Goal: Task Accomplishment & Management: Use online tool/utility

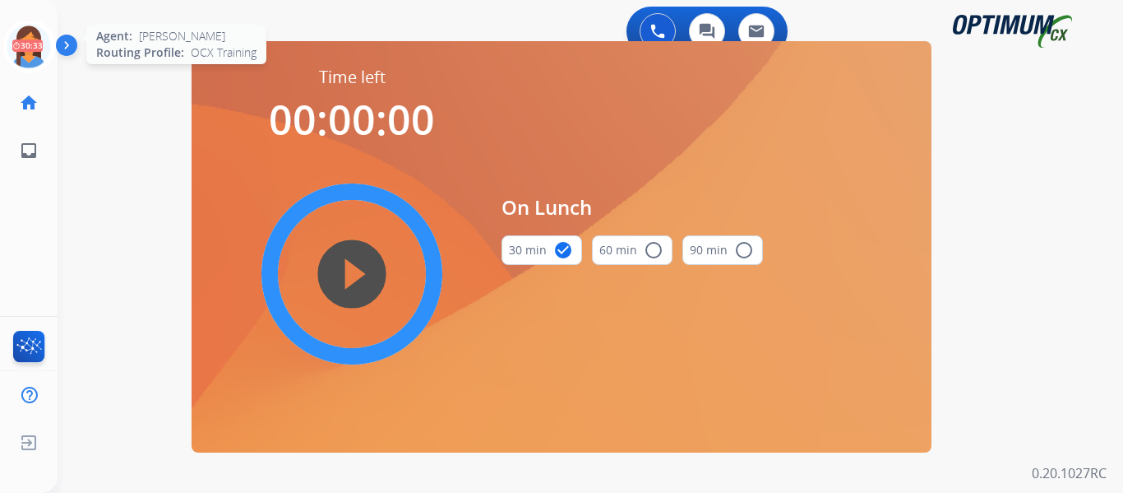
click at [30, 40] on icon at bounding box center [28, 46] width 53 height 53
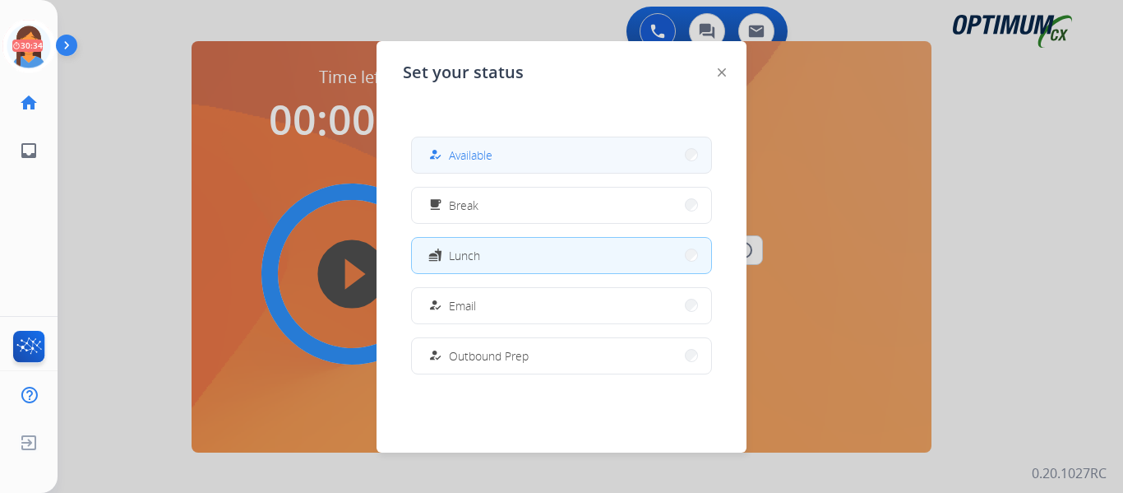
click at [574, 150] on button "how_to_reg Available" at bounding box center [561, 154] width 299 height 35
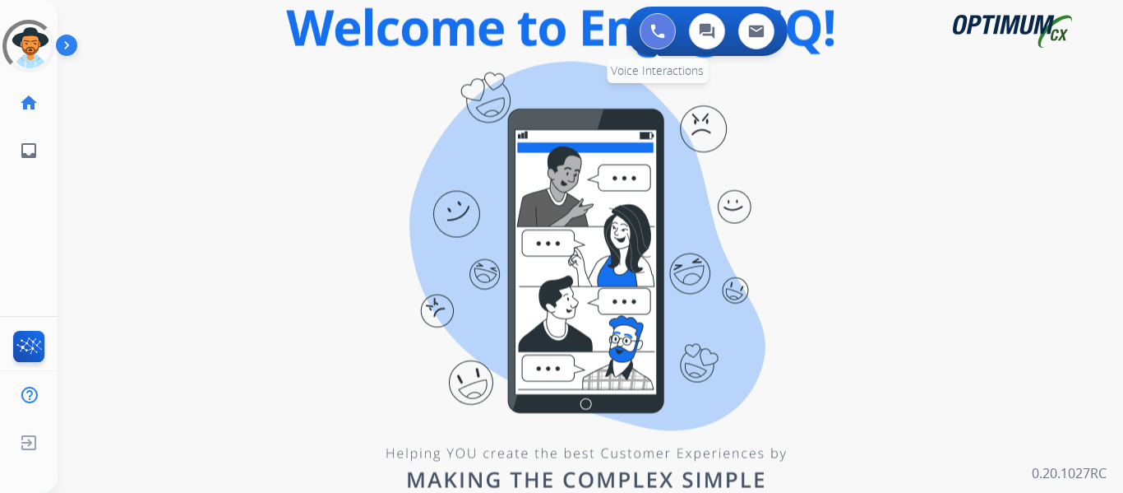
click at [650, 35] on button at bounding box center [658, 31] width 36 height 36
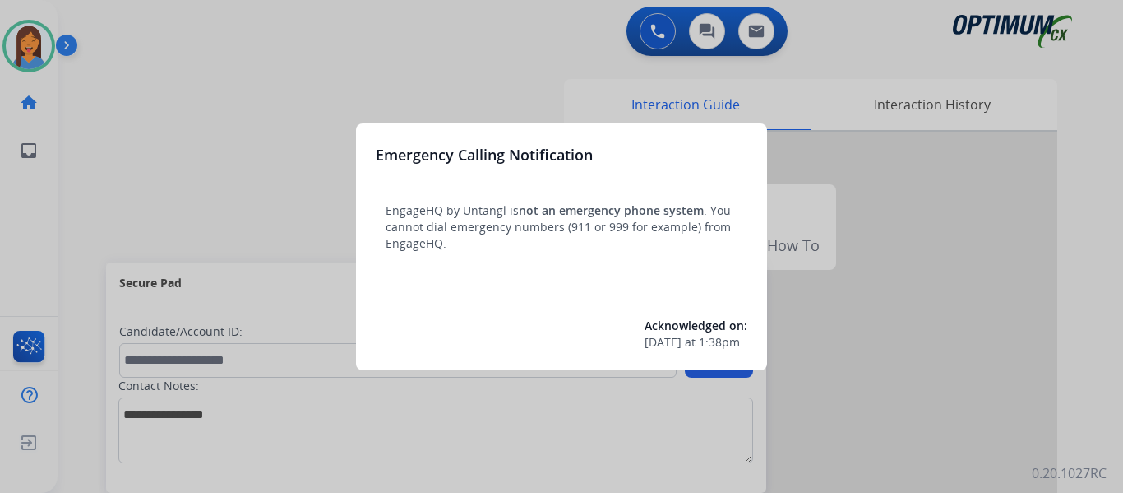
click at [88, 213] on div at bounding box center [561, 246] width 1123 height 493
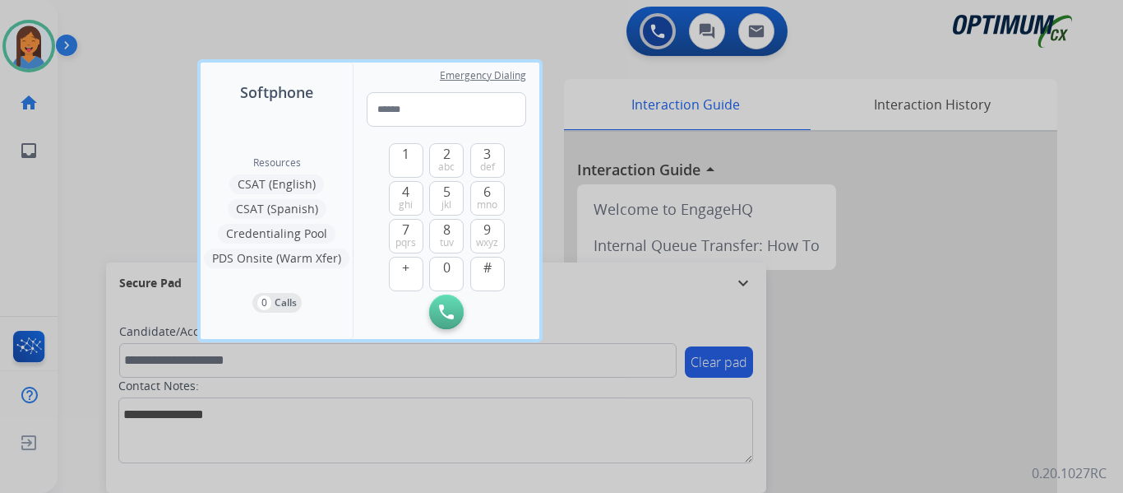
click at [85, 177] on div at bounding box center [561, 246] width 1123 height 493
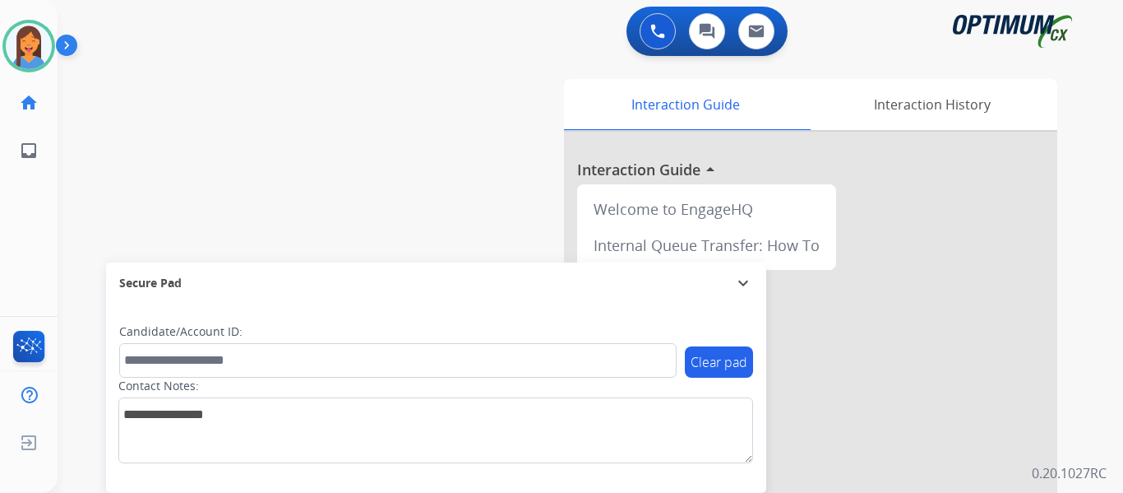
click at [1084, 160] on div "0 Voice Interactions 0 Chat Interactions 0 Email Interactions swap_horiz Break …" at bounding box center [591, 246] width 1066 height 493
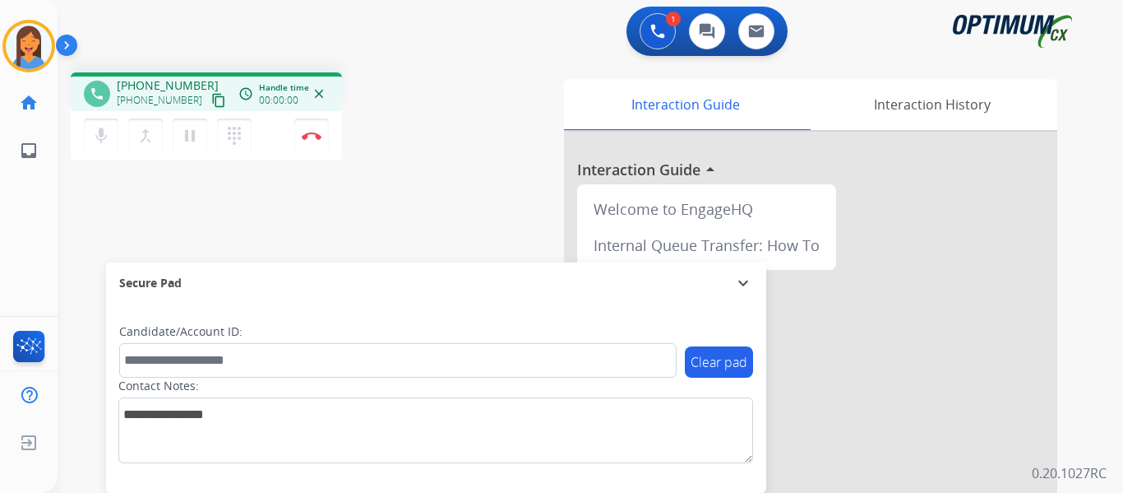
click at [211, 95] on mat-icon "content_copy" at bounding box center [218, 100] width 15 height 15
click at [309, 135] on img at bounding box center [312, 136] width 20 height 8
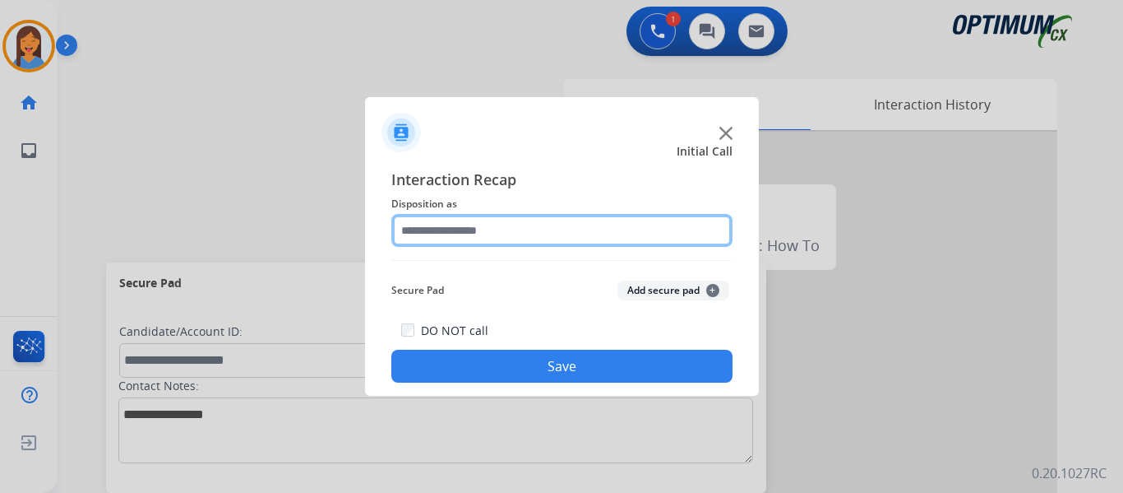
click at [493, 231] on input "text" at bounding box center [561, 230] width 341 height 33
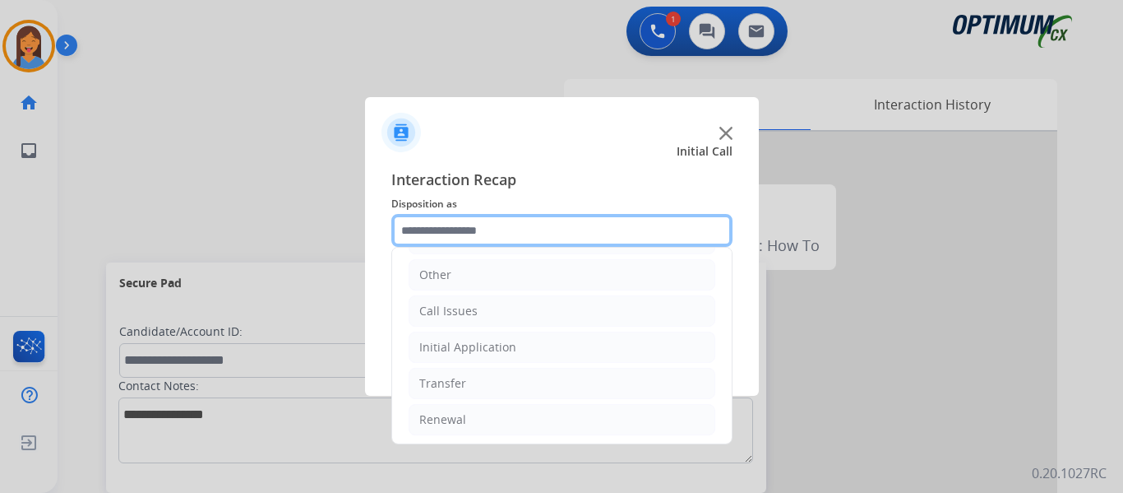
scroll to position [112, 0]
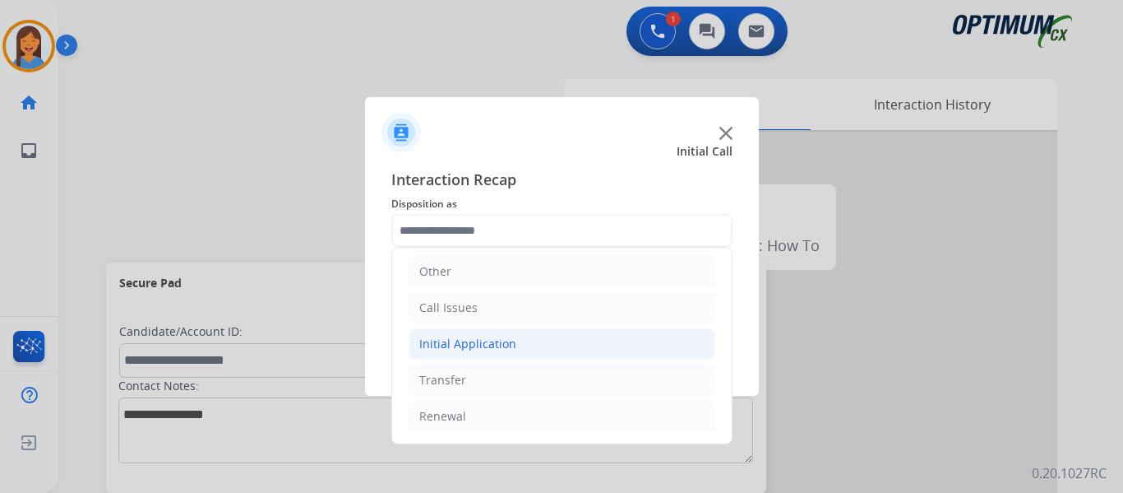
click at [490, 358] on li "Initial Application" at bounding box center [562, 343] width 307 height 31
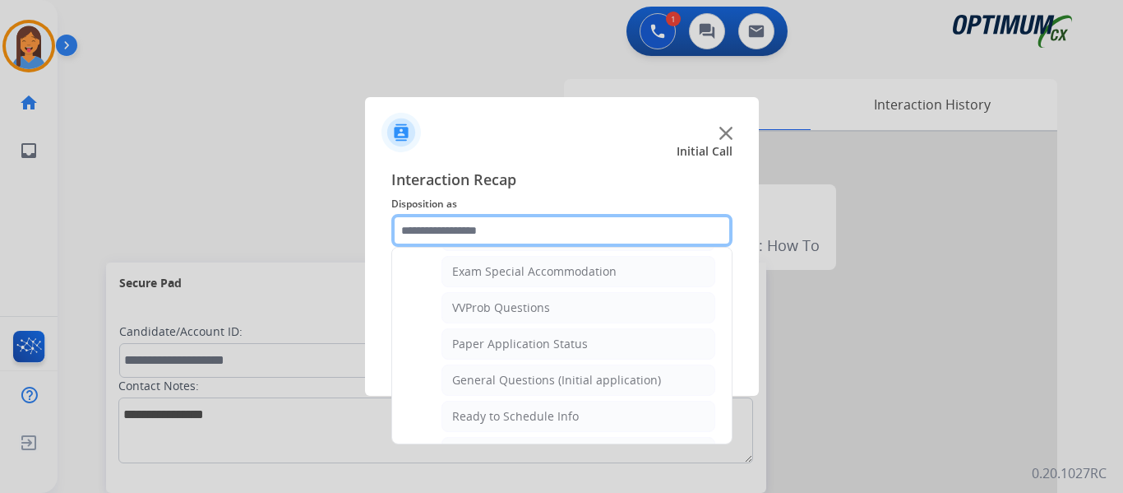
scroll to position [832, 0]
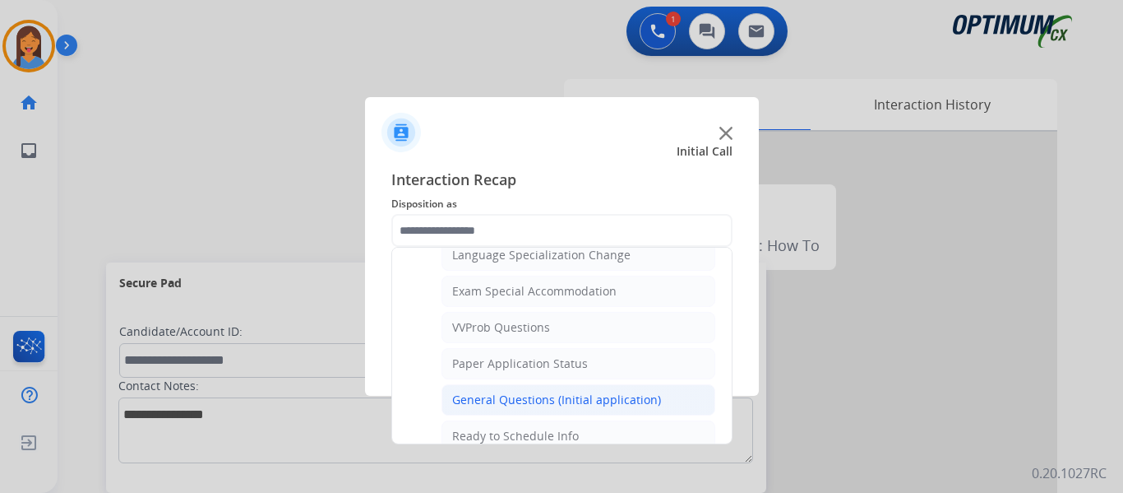
click at [521, 395] on div "General Questions (Initial application)" at bounding box center [556, 399] width 209 height 16
type input "**********"
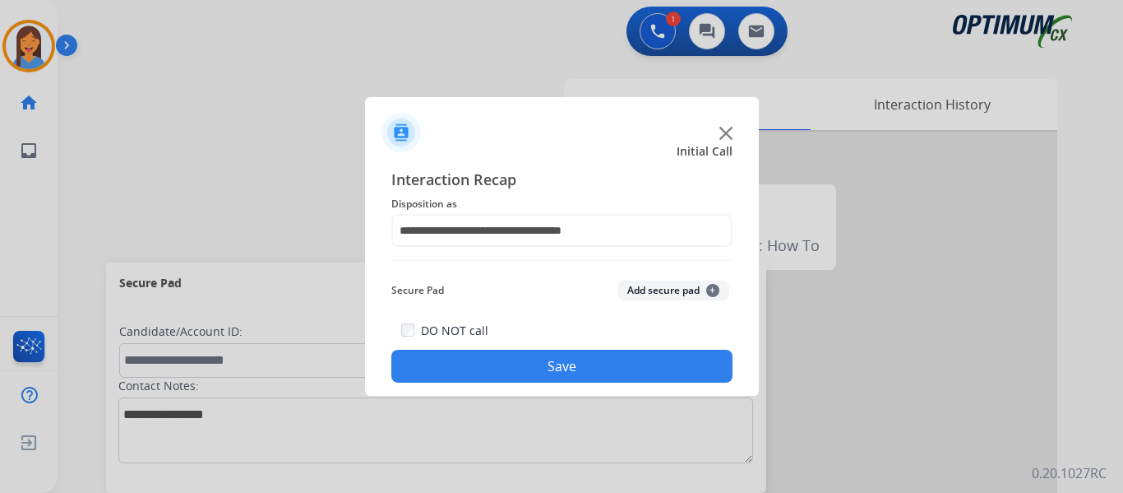
click at [524, 371] on button "Save" at bounding box center [561, 366] width 341 height 33
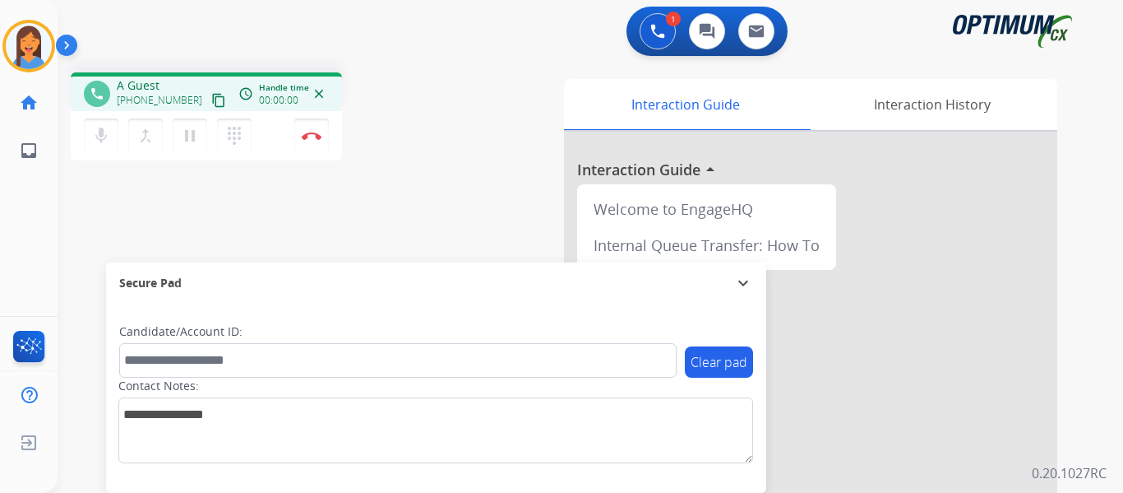
drag, startPoint x: 201, startPoint y: 97, endPoint x: 230, endPoint y: 99, distance: 29.7
click at [211, 97] on mat-icon "content_copy" at bounding box center [218, 100] width 15 height 15
click at [303, 133] on img at bounding box center [312, 136] width 20 height 8
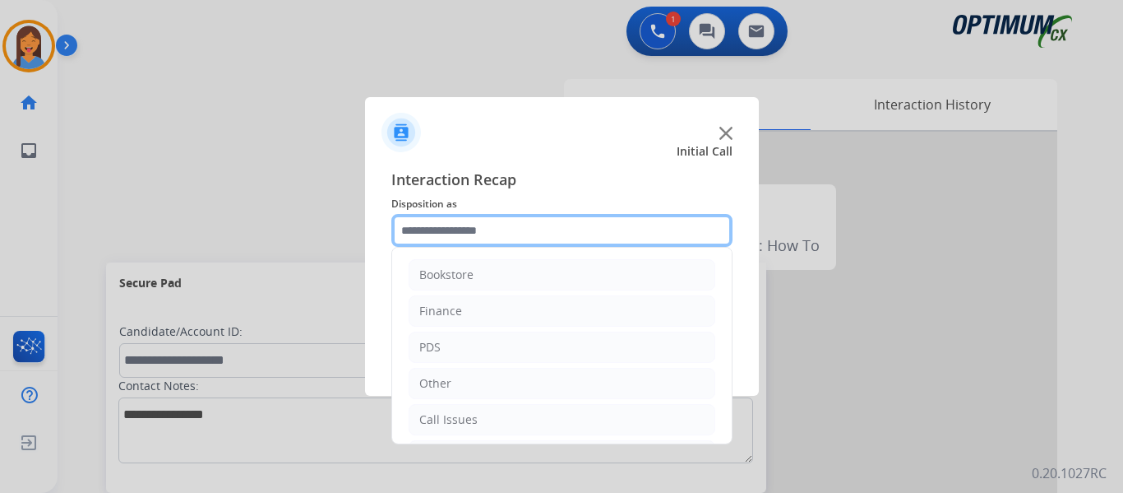
click at [478, 237] on input "text" at bounding box center [561, 230] width 341 height 33
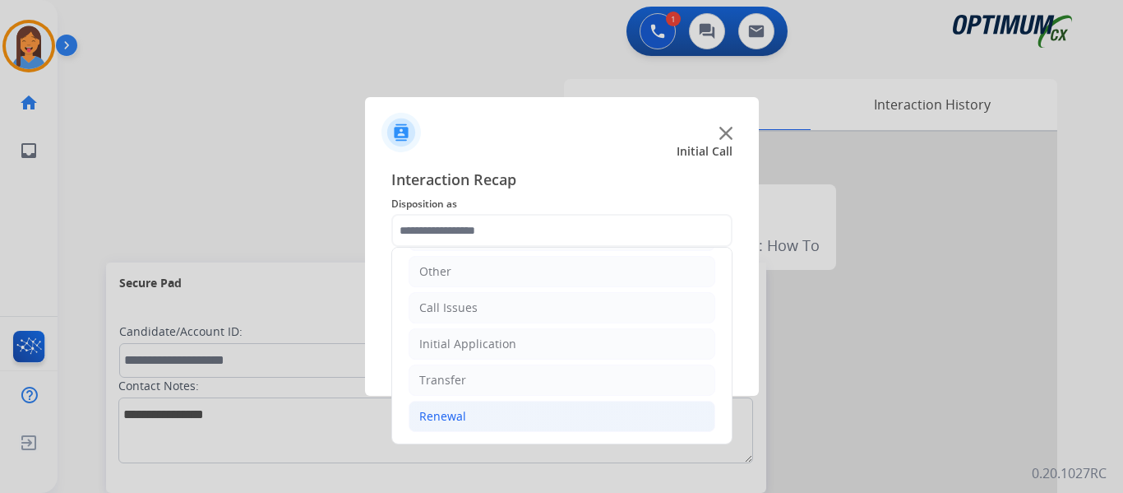
click at [441, 413] on div "Renewal" at bounding box center [442, 416] width 47 height 16
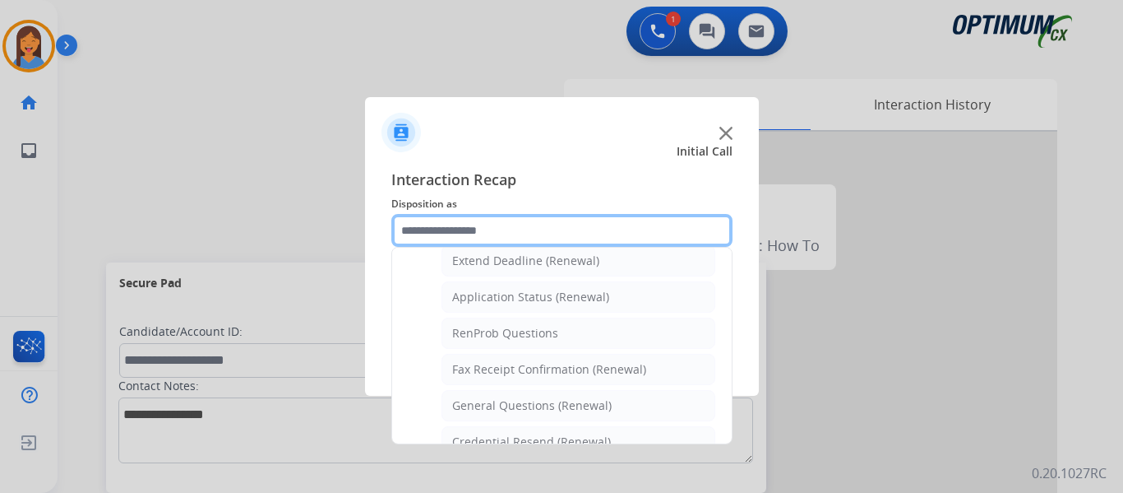
scroll to position [359, 0]
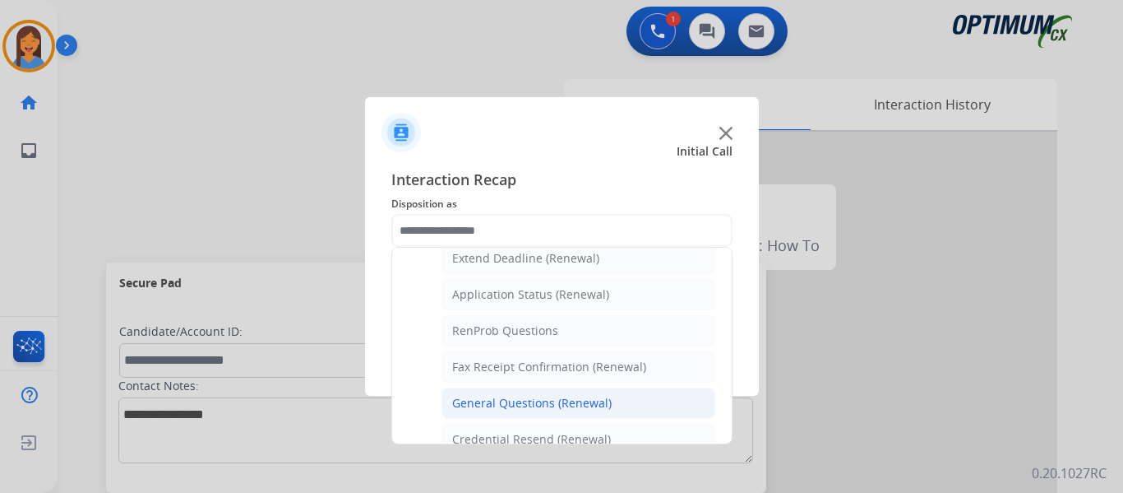
click at [517, 407] on div "General Questions (Renewal)" at bounding box center [532, 403] width 160 height 16
type input "**********"
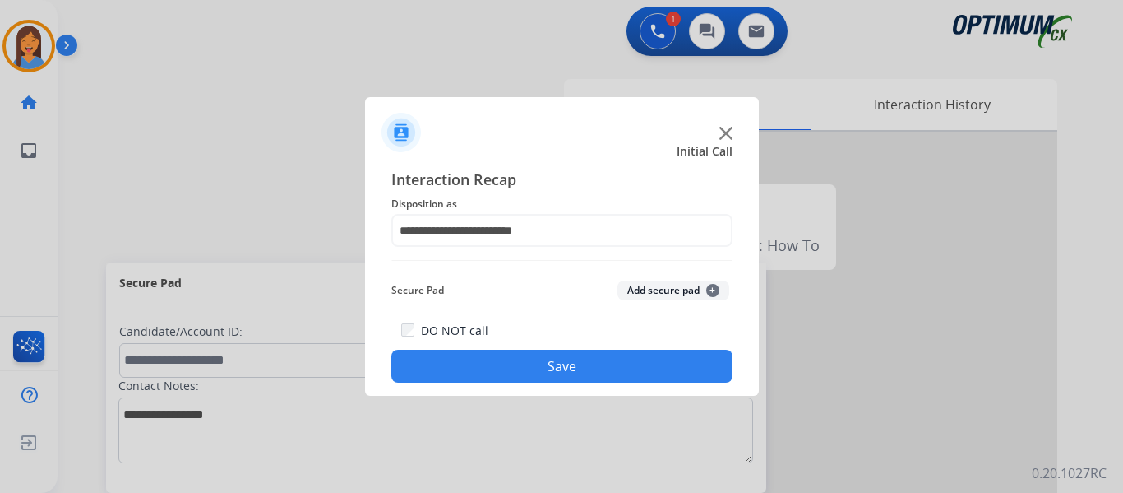
click at [513, 370] on button "Save" at bounding box center [561, 366] width 341 height 33
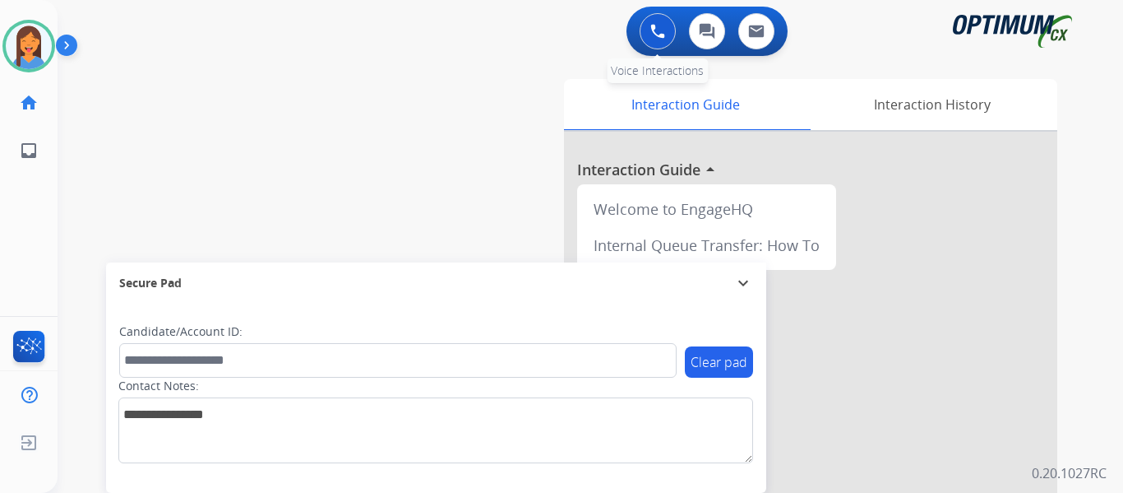
click at [651, 39] on button at bounding box center [658, 31] width 36 height 36
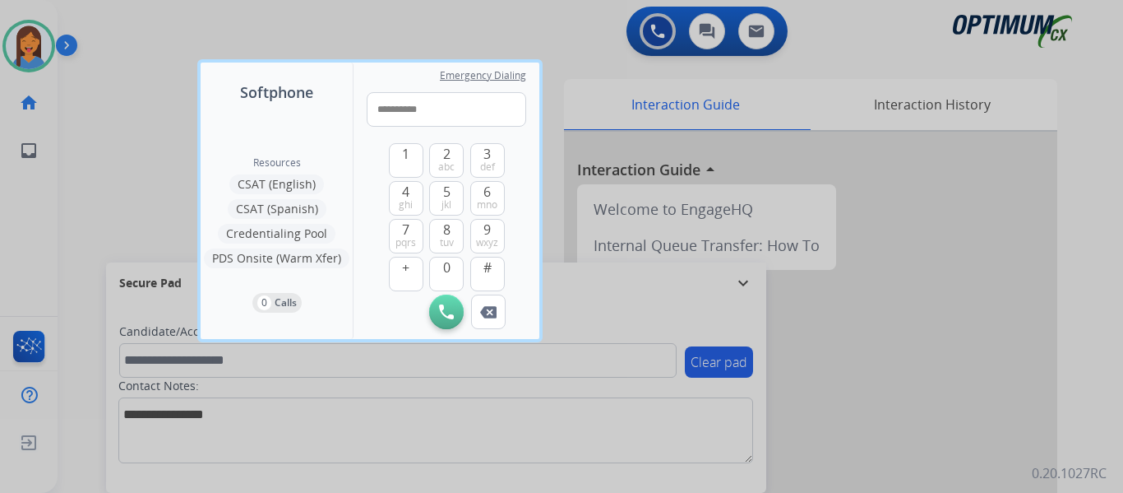
type input "**********"
click at [447, 313] on img at bounding box center [446, 311] width 15 height 15
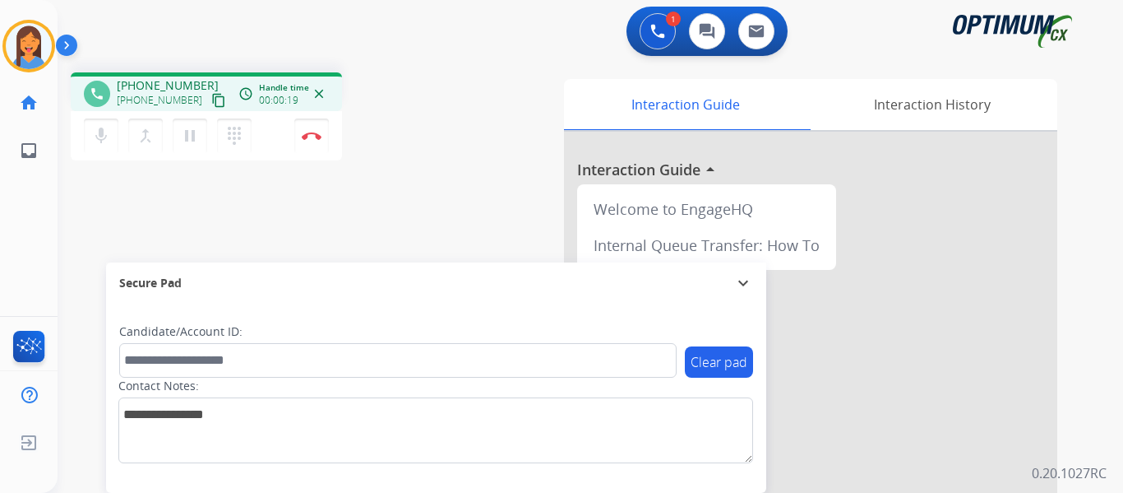
click at [211, 102] on mat-icon "content_copy" at bounding box center [218, 100] width 15 height 15
click at [312, 140] on button "Disconnect" at bounding box center [311, 135] width 35 height 35
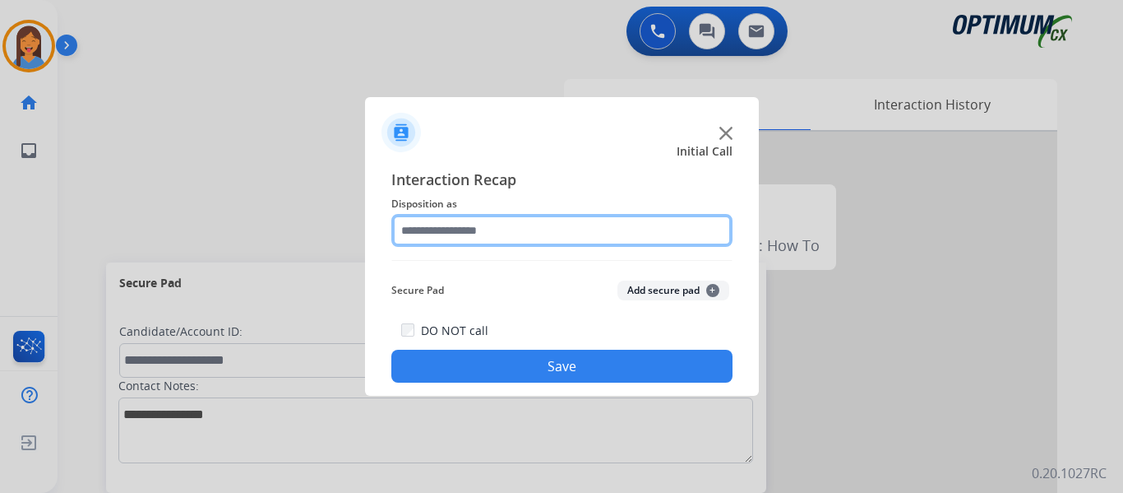
click at [509, 234] on input "text" at bounding box center [561, 230] width 341 height 33
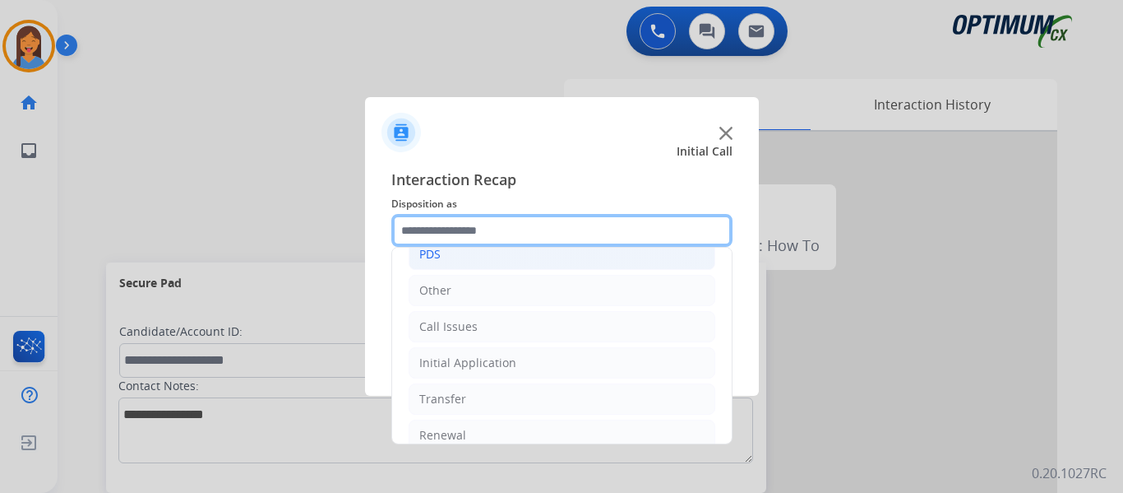
scroll to position [112, 0]
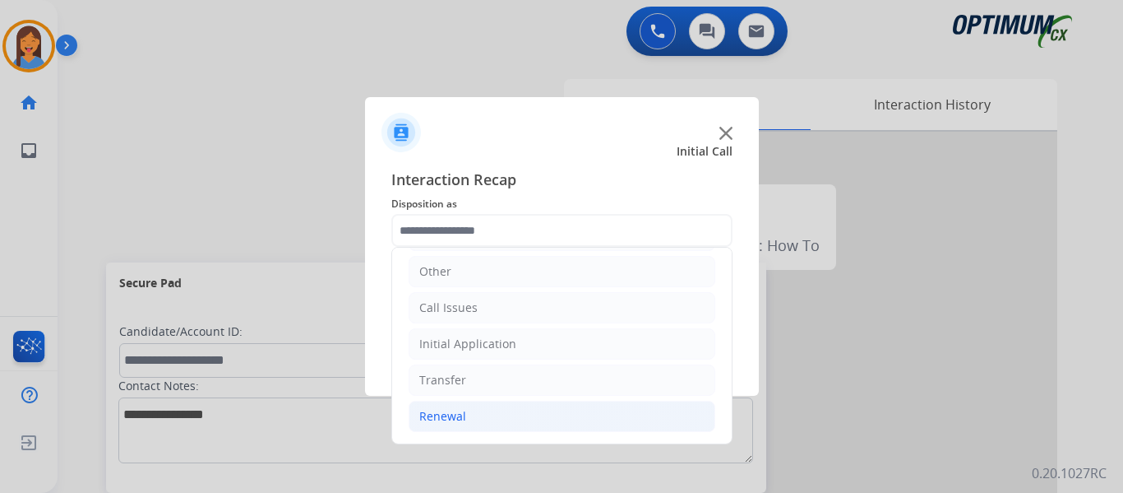
click at [448, 420] on div "Renewal" at bounding box center [442, 416] width 47 height 16
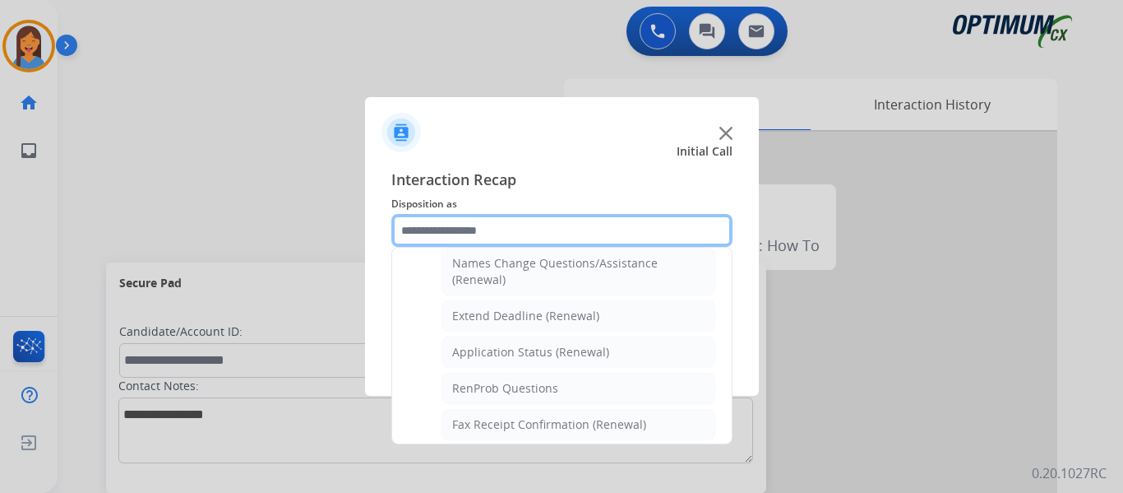
scroll to position [359, 0]
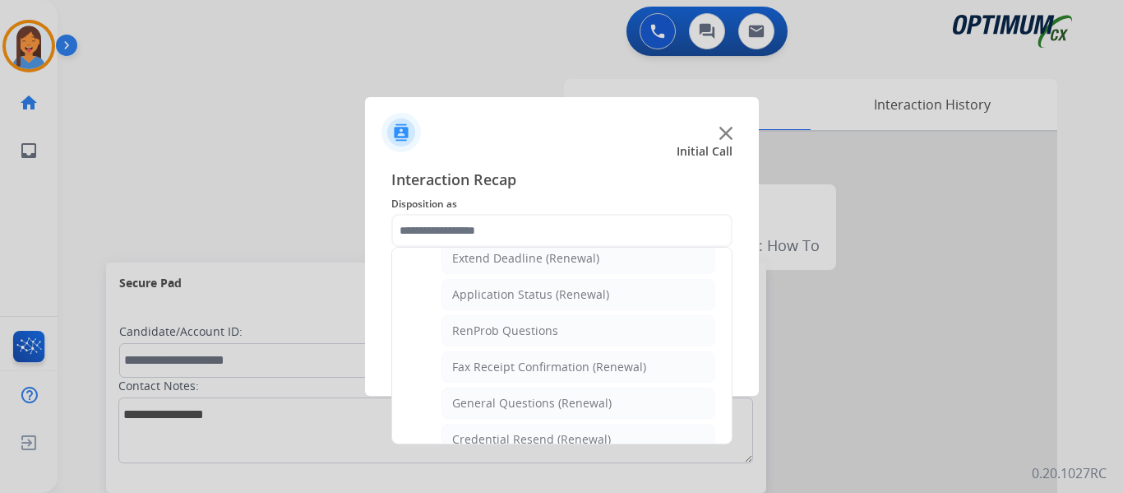
click at [521, 401] on div "General Questions (Renewal)" at bounding box center [532, 403] width 160 height 16
type input "**********"
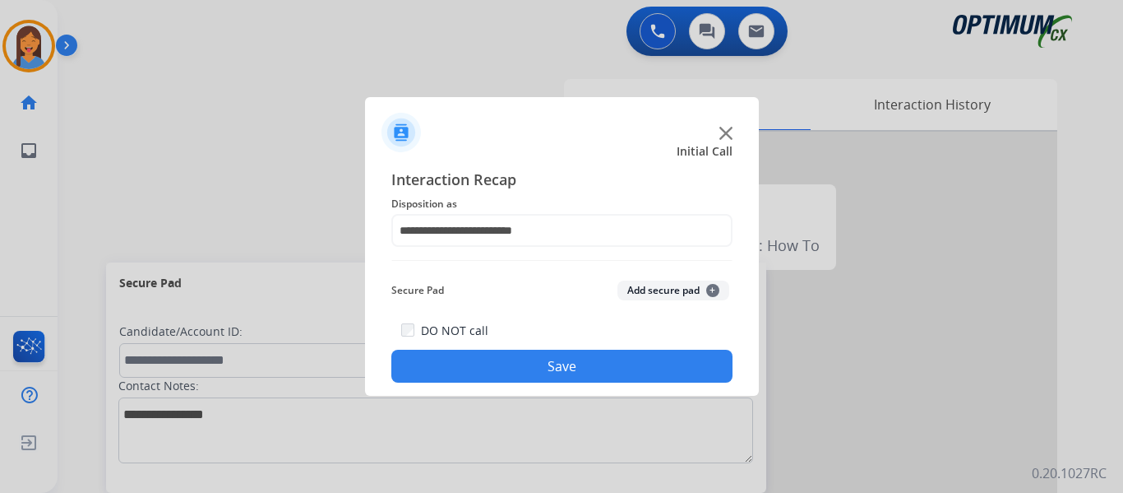
click at [529, 366] on button "Save" at bounding box center [561, 366] width 341 height 33
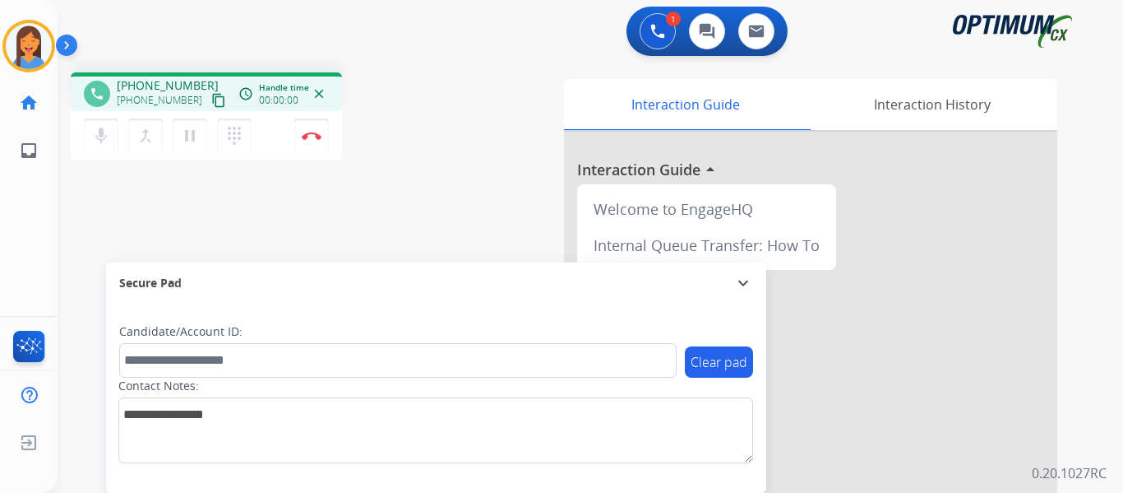
click at [211, 98] on mat-icon "content_copy" at bounding box center [218, 100] width 15 height 15
click at [311, 141] on button "Disconnect" at bounding box center [311, 135] width 35 height 35
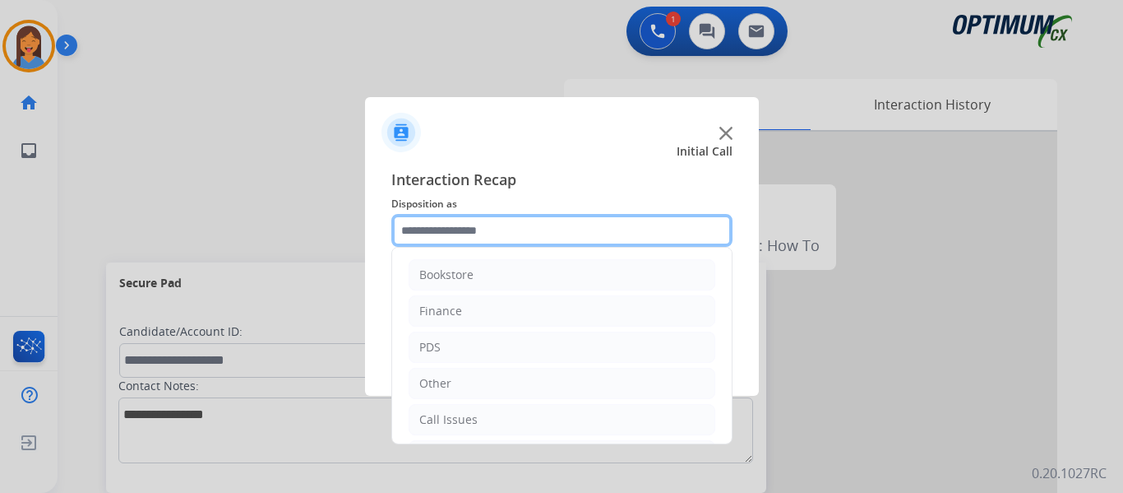
click at [474, 229] on input "text" at bounding box center [561, 230] width 341 height 33
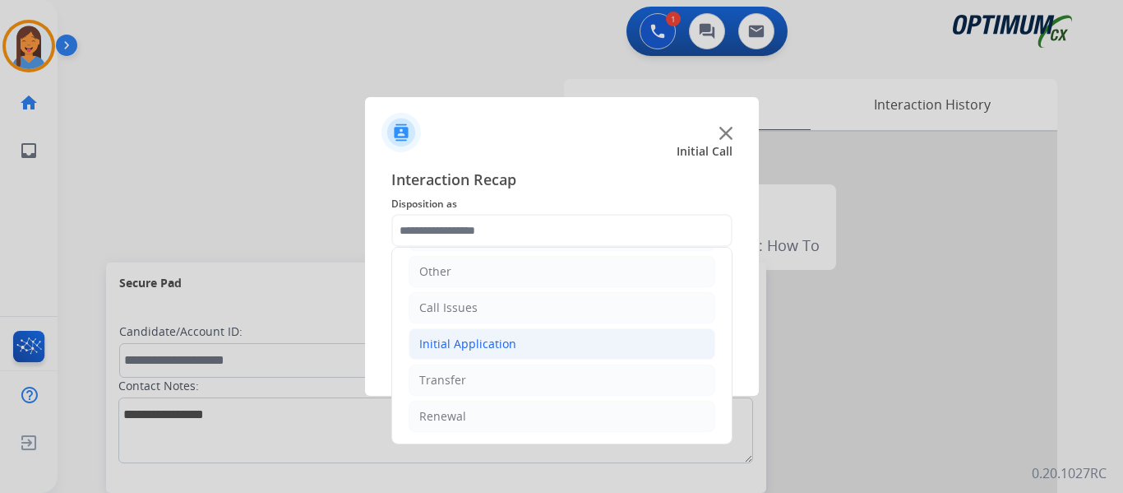
click at [470, 340] on div "Initial Application" at bounding box center [467, 344] width 97 height 16
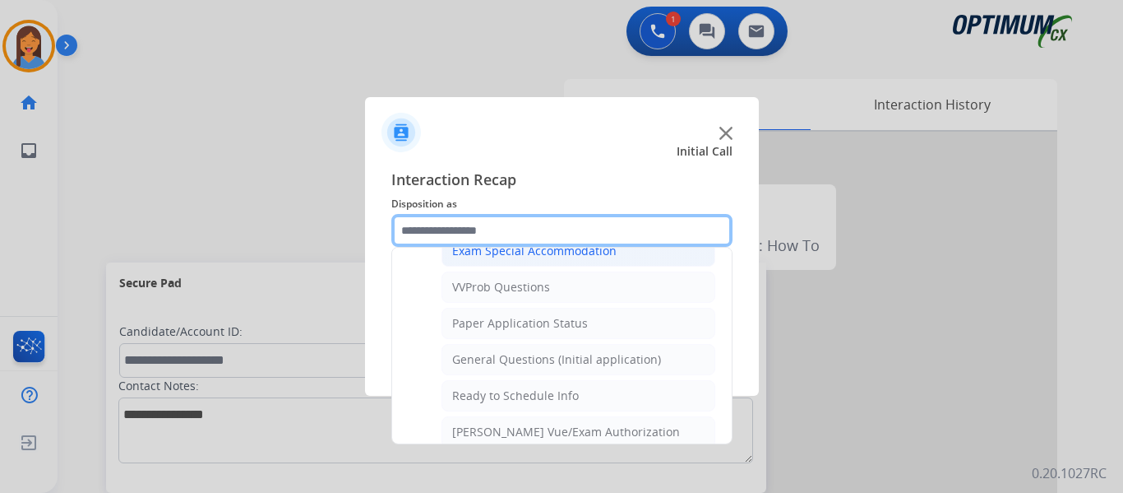
scroll to position [934, 0]
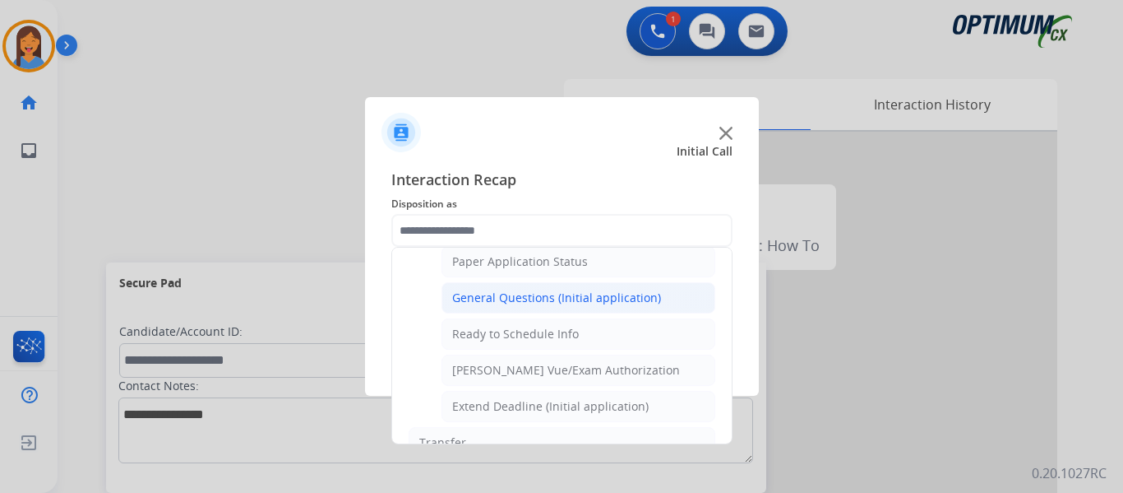
click at [498, 290] on div "General Questions (Initial application)" at bounding box center [556, 297] width 209 height 16
type input "**********"
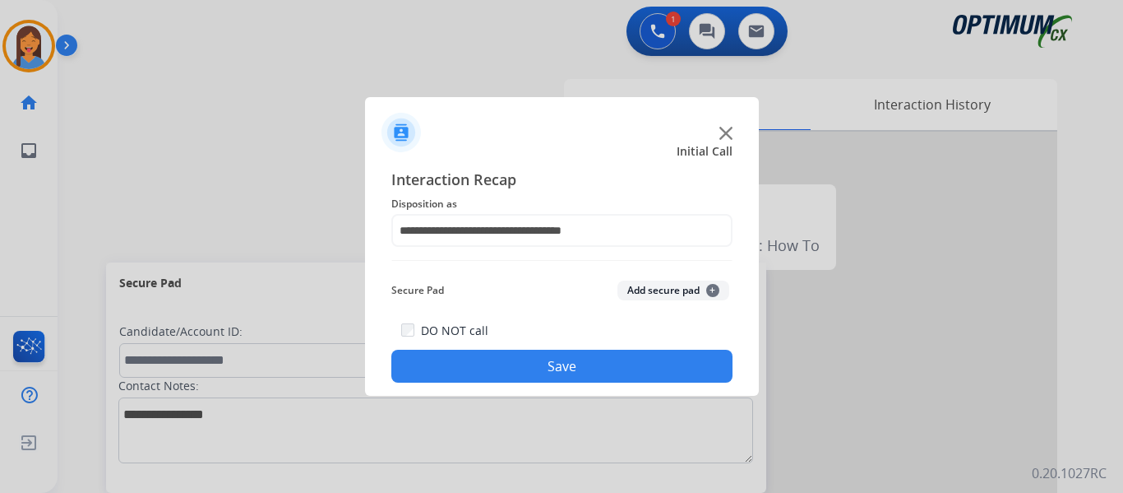
click at [541, 359] on button "Save" at bounding box center [561, 366] width 341 height 33
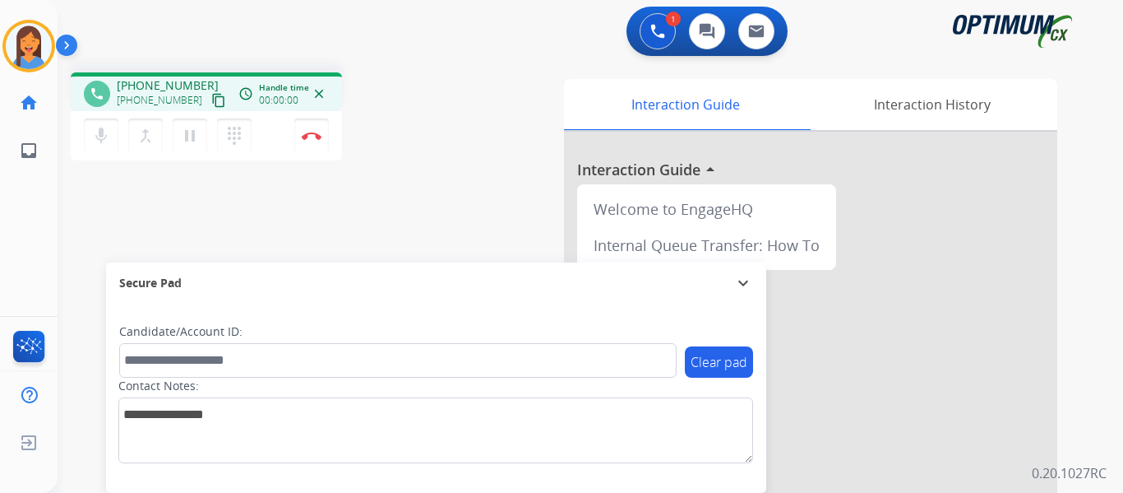
click at [211, 104] on mat-icon "content_copy" at bounding box center [218, 100] width 15 height 15
click at [313, 131] on button "Disconnect" at bounding box center [311, 135] width 35 height 35
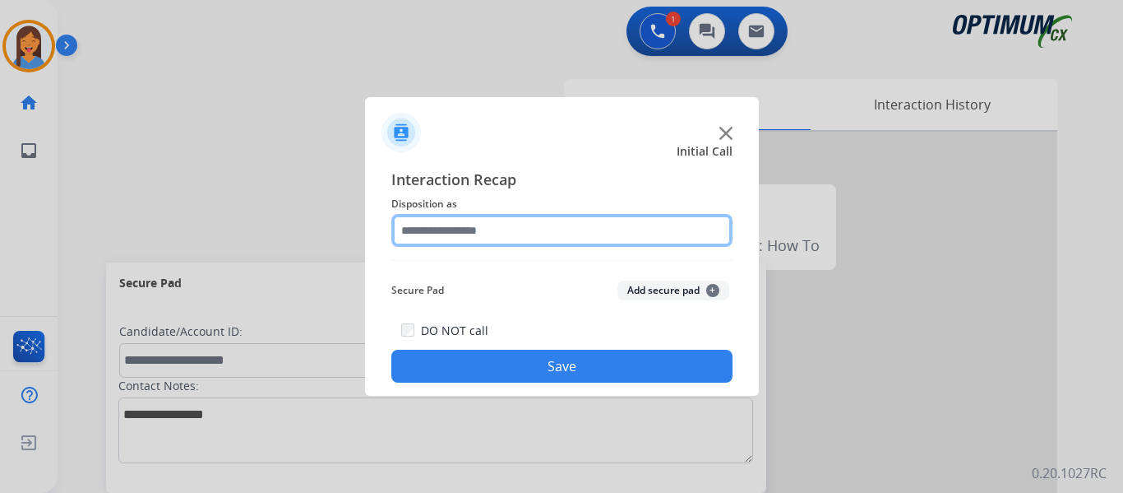
click at [437, 226] on input "text" at bounding box center [561, 230] width 341 height 33
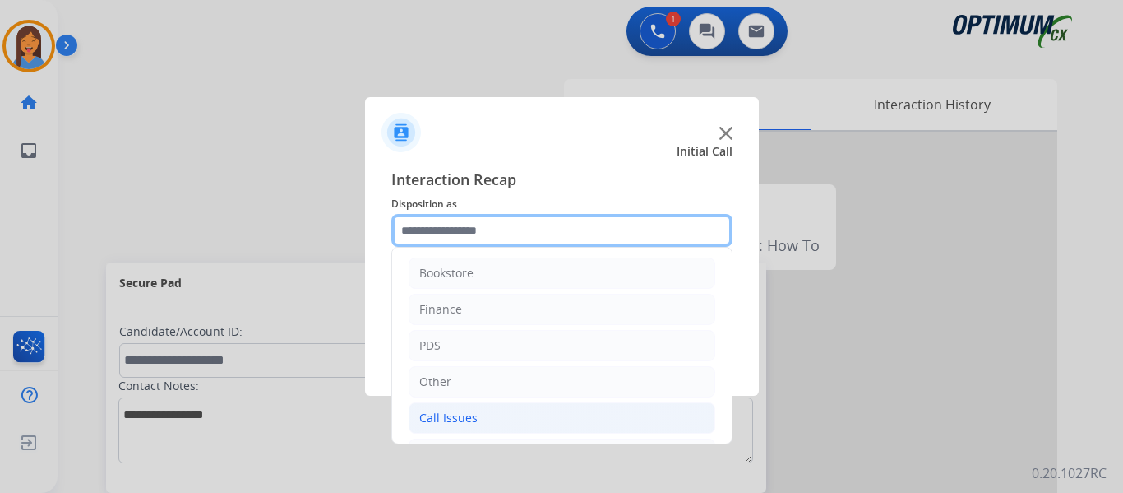
scroll to position [0, 0]
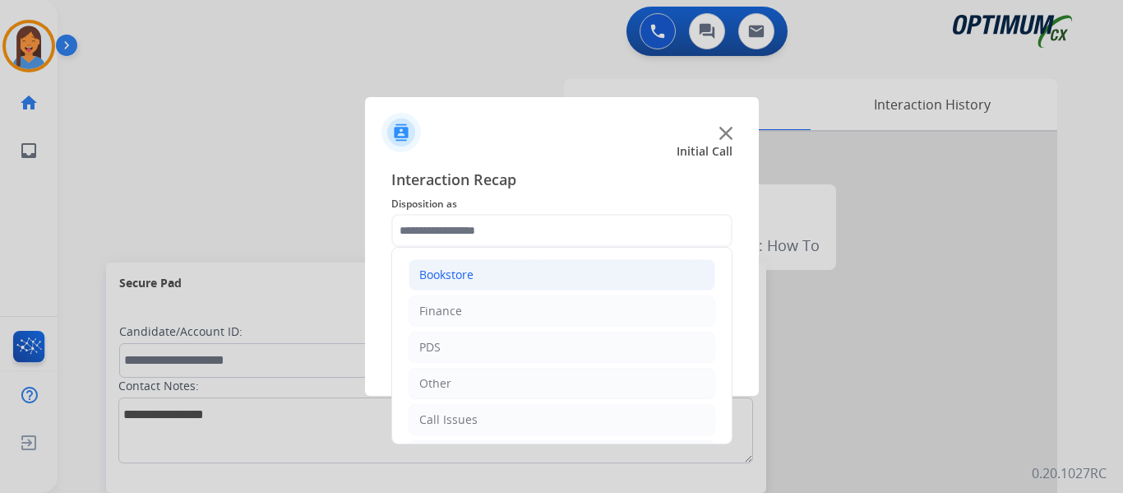
click at [456, 271] on div "Bookstore" at bounding box center [446, 274] width 54 height 16
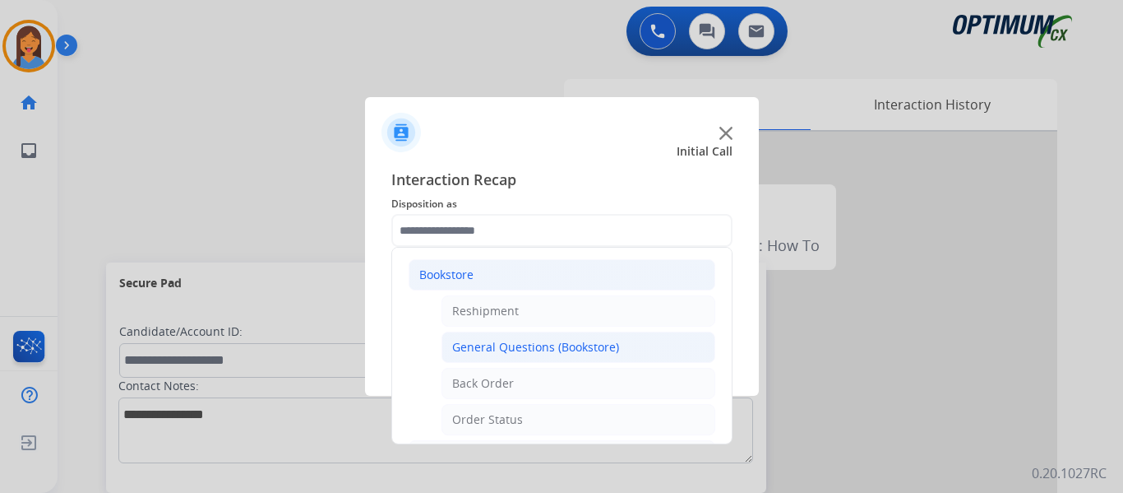
click at [494, 346] on div "General Questions (Bookstore)" at bounding box center [535, 347] width 167 height 16
type input "**********"
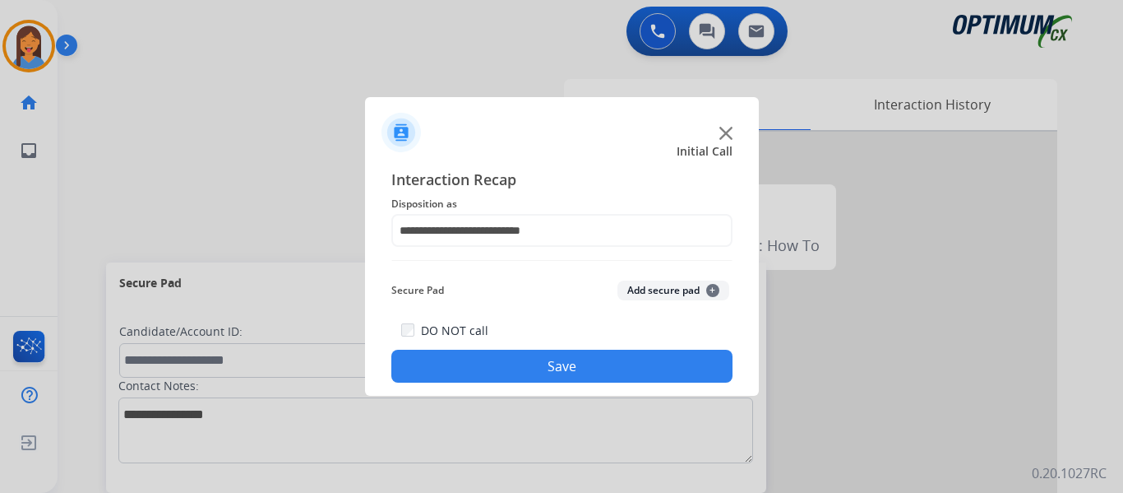
click at [491, 372] on button "Save" at bounding box center [561, 366] width 341 height 33
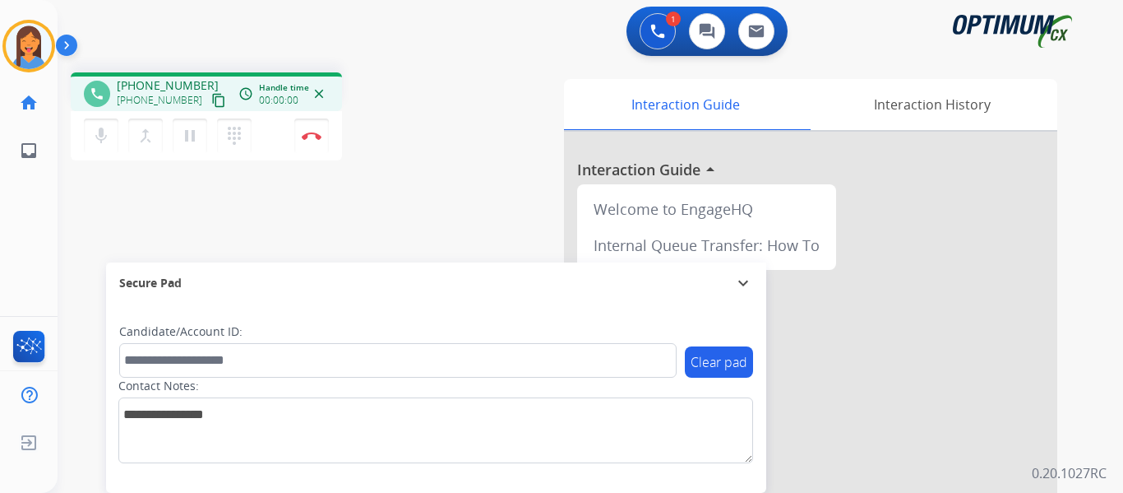
click at [211, 100] on mat-icon "content_copy" at bounding box center [218, 100] width 15 height 15
click at [315, 136] on img at bounding box center [312, 136] width 20 height 8
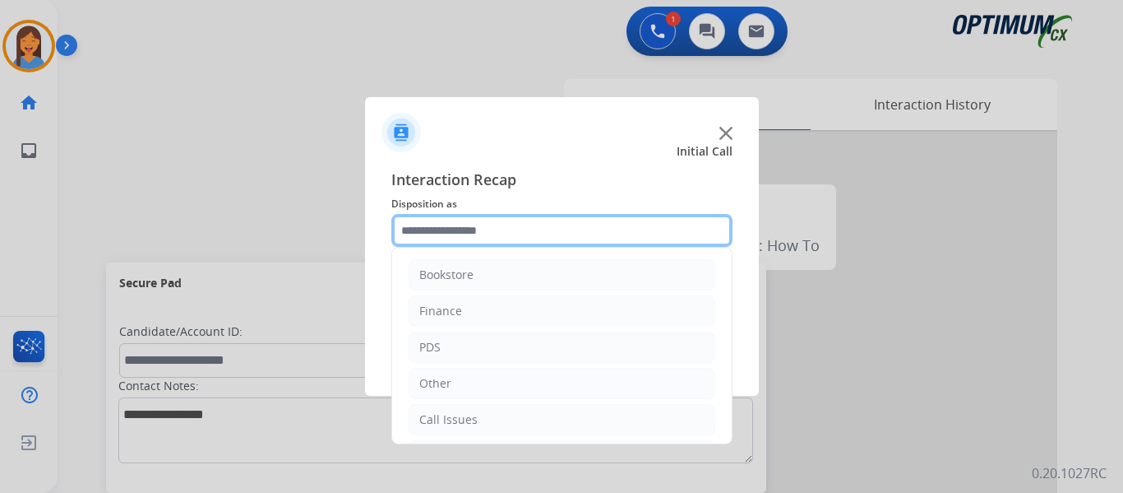
click at [503, 229] on input "text" at bounding box center [561, 230] width 341 height 33
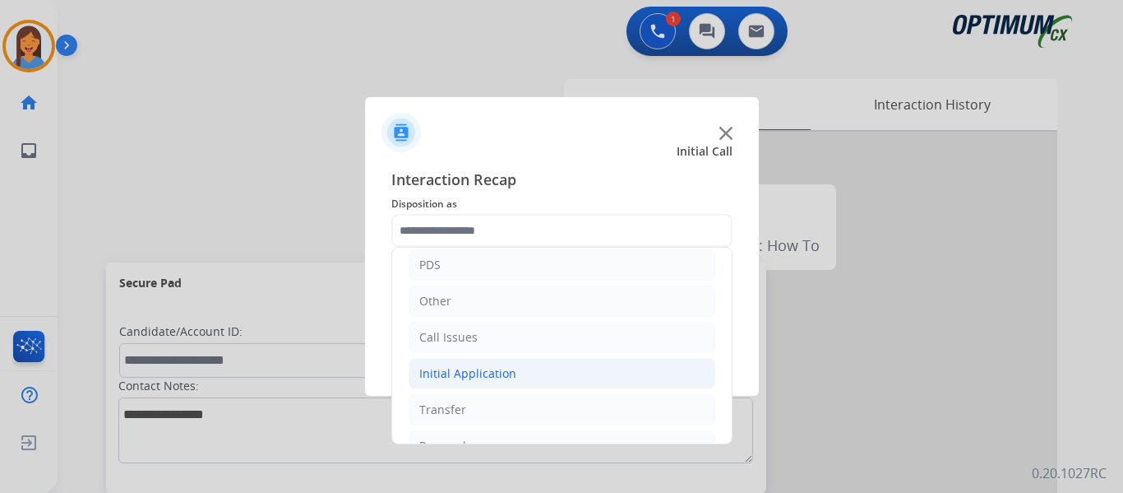
click at [493, 371] on div "Initial Application" at bounding box center [467, 373] width 97 height 16
click at [510, 401] on div "Credential Resend (Initial application)" at bounding box center [556, 409] width 208 height 16
type input "**********"
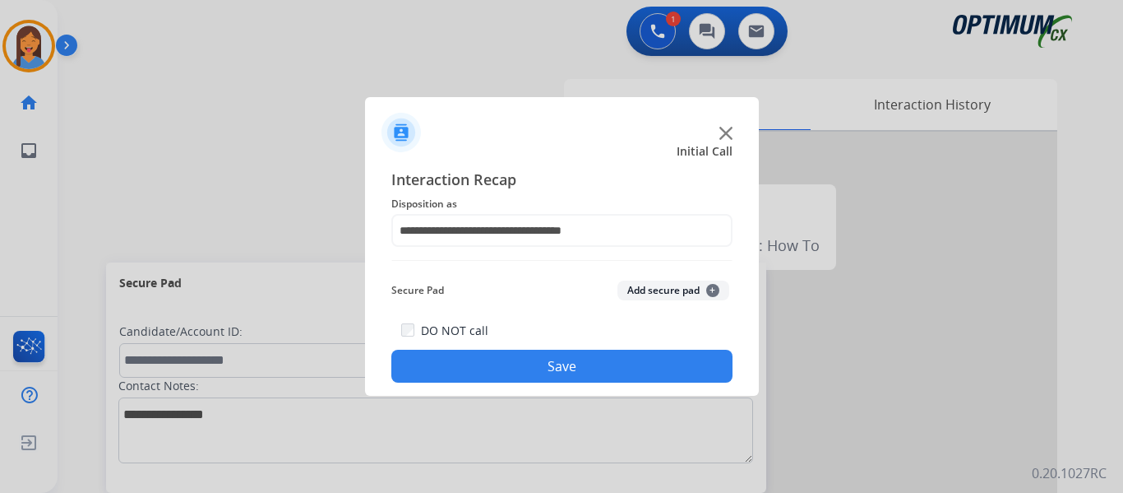
click at [510, 357] on button "Save" at bounding box center [561, 366] width 341 height 33
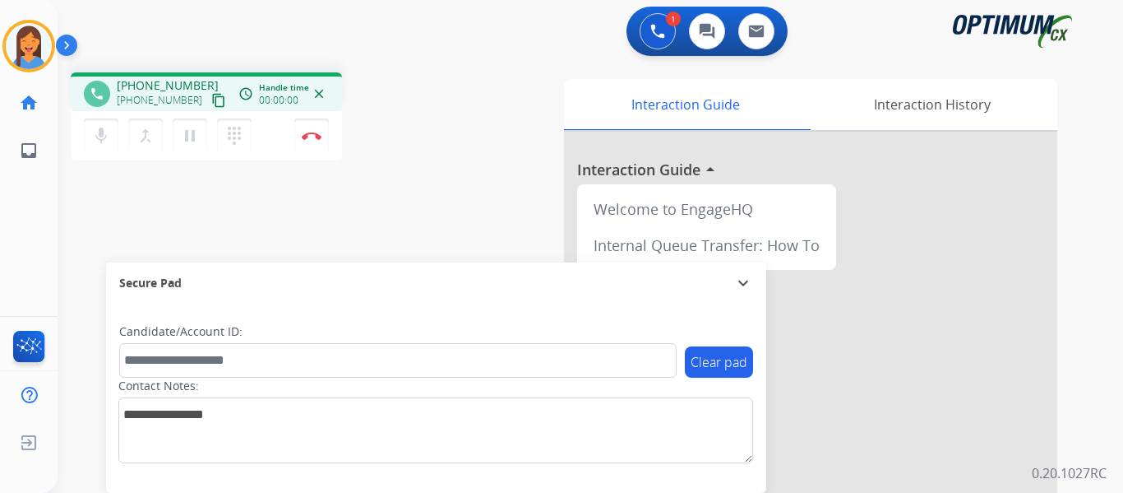
click at [211, 99] on mat-icon "content_copy" at bounding box center [218, 100] width 15 height 15
click at [427, 122] on div "phone +13468887212 +13468887212 content_copy access_time Call metrics Queue 00:…" at bounding box center [274, 118] width 406 height 93
click at [299, 133] on button "Disconnect" at bounding box center [311, 135] width 35 height 35
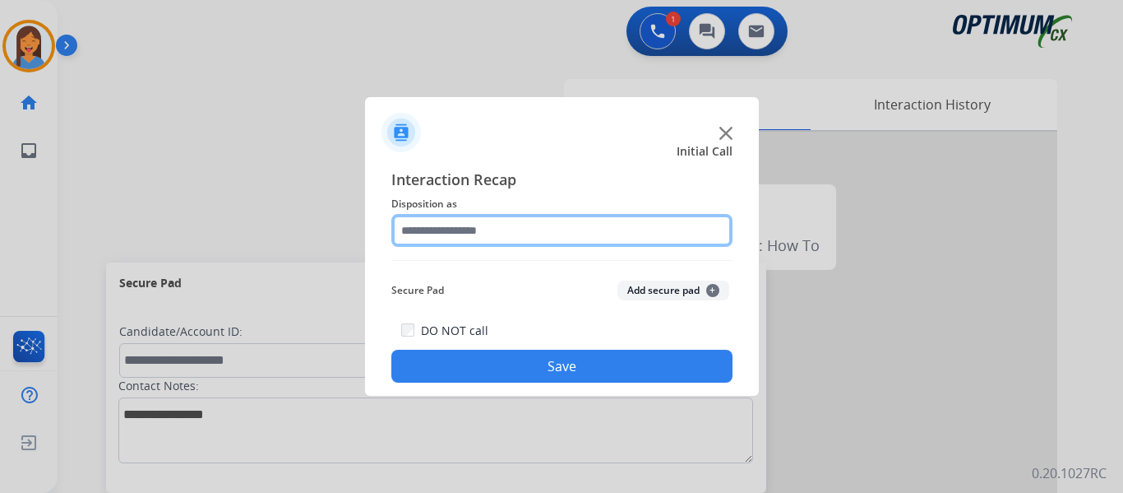
click at [438, 234] on input "text" at bounding box center [561, 230] width 341 height 33
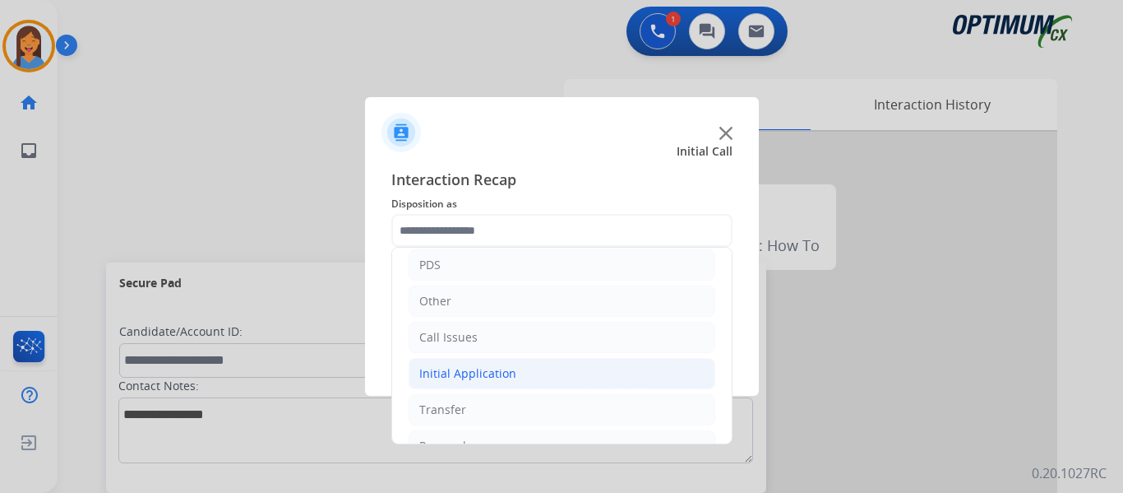
click at [466, 363] on li "Initial Application" at bounding box center [562, 373] width 307 height 31
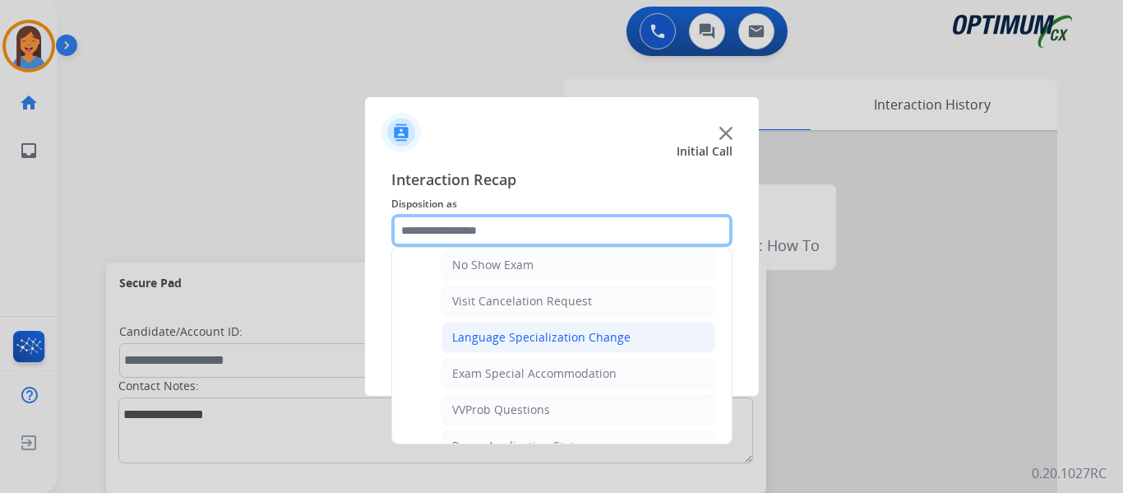
scroll to position [668, 0]
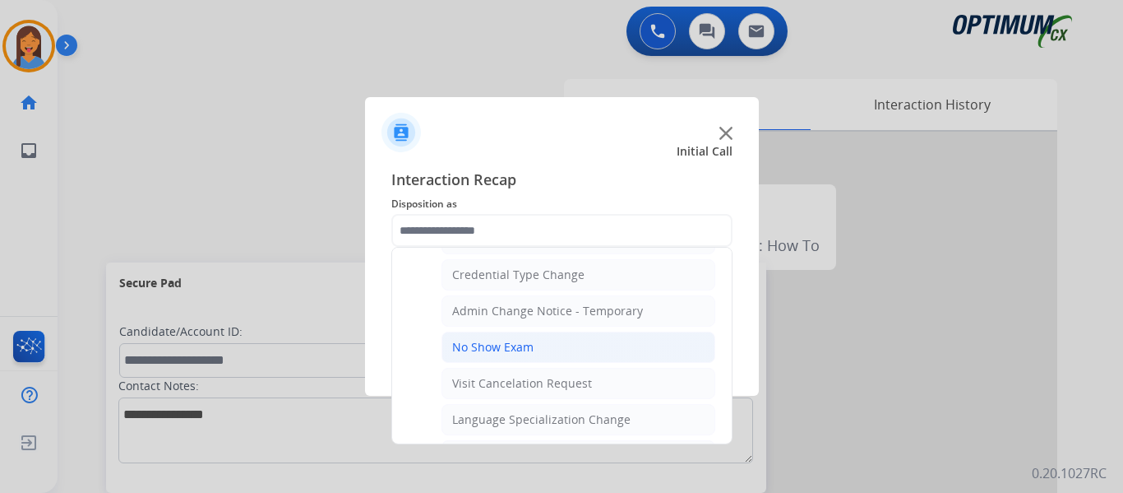
click at [503, 336] on li "No Show Exam" at bounding box center [579, 346] width 274 height 31
type input "**********"
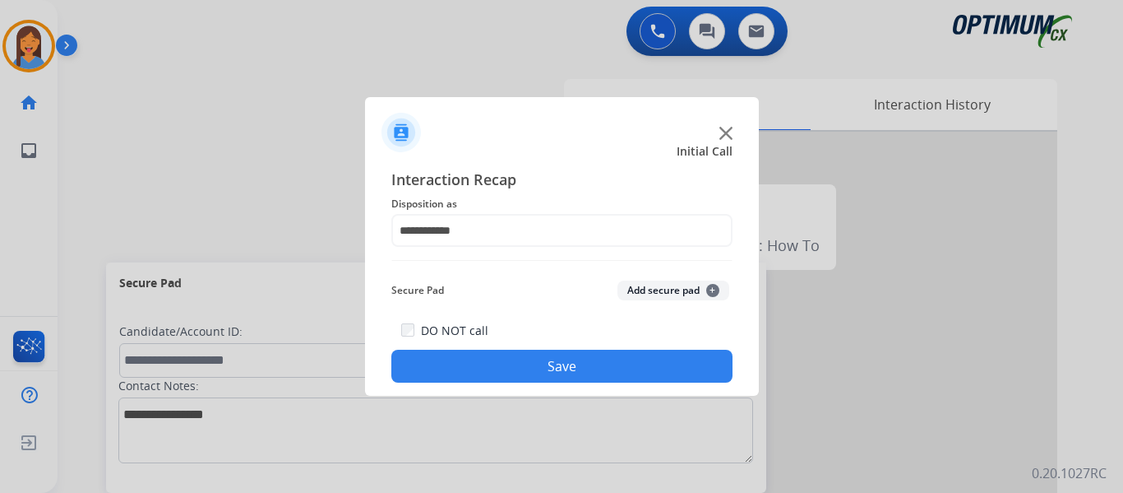
click at [525, 368] on button "Save" at bounding box center [561, 366] width 341 height 33
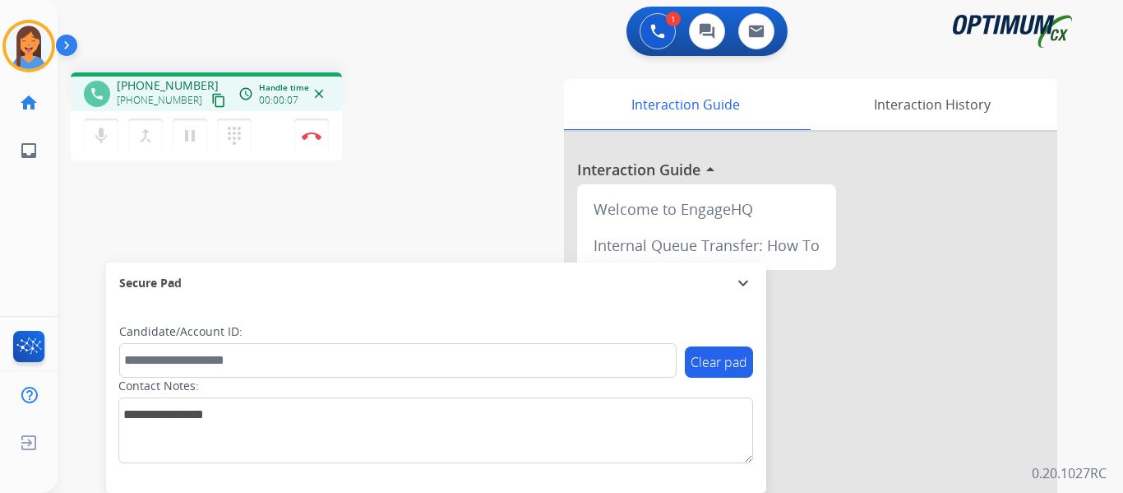
click at [211, 95] on mat-icon "content_copy" at bounding box center [218, 100] width 15 height 15
click at [315, 132] on img at bounding box center [312, 136] width 20 height 8
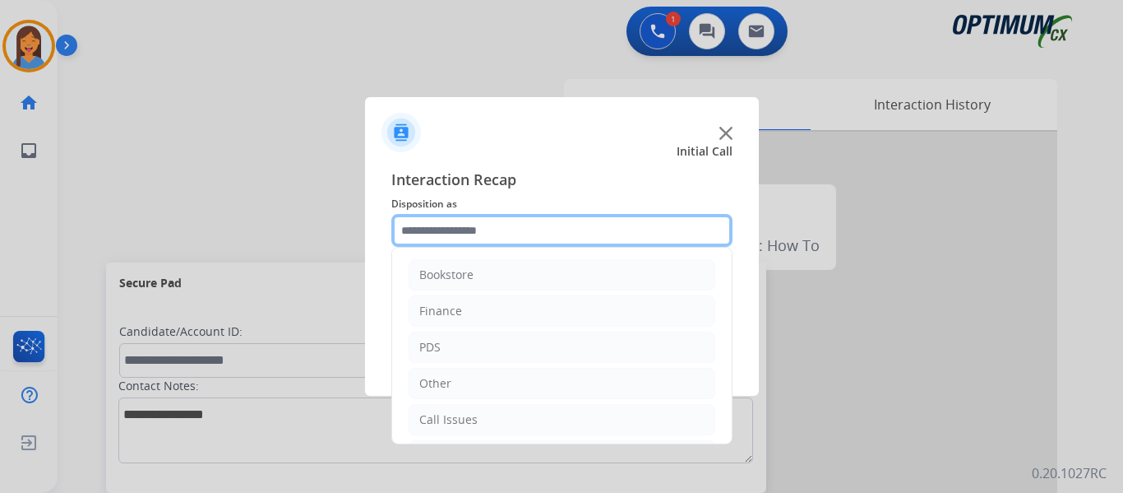
click at [480, 233] on input "text" at bounding box center [561, 230] width 341 height 33
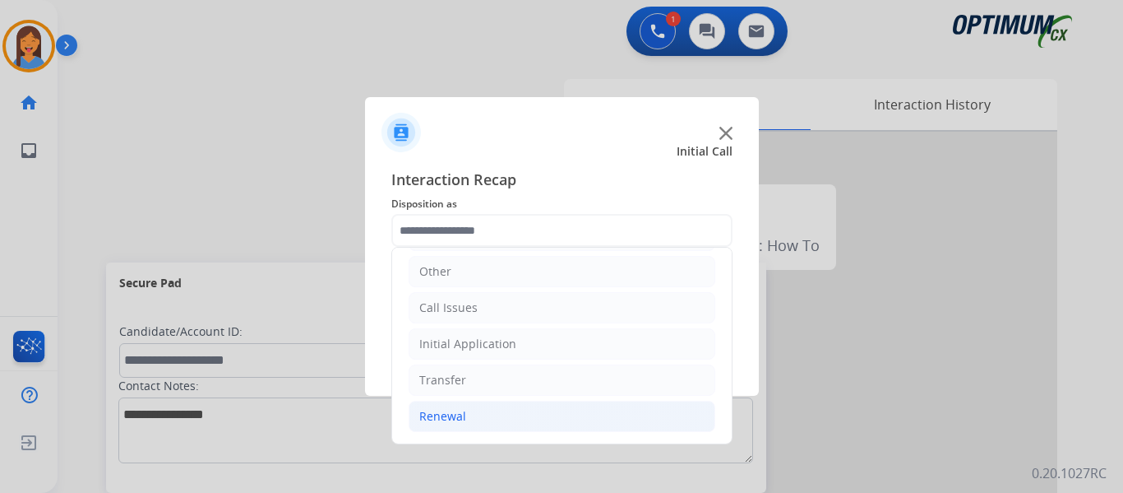
click at [445, 422] on div "Renewal" at bounding box center [442, 416] width 47 height 16
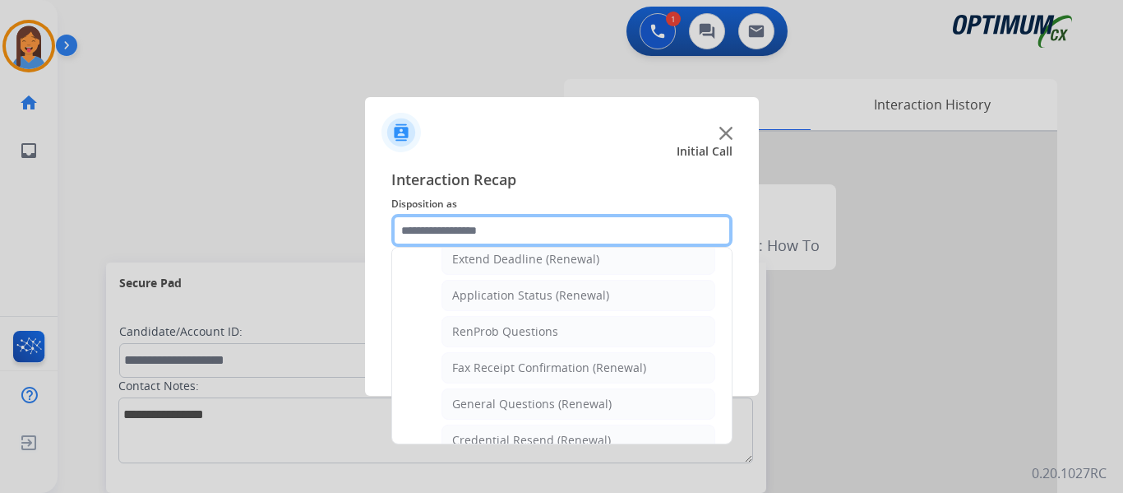
scroll to position [359, 0]
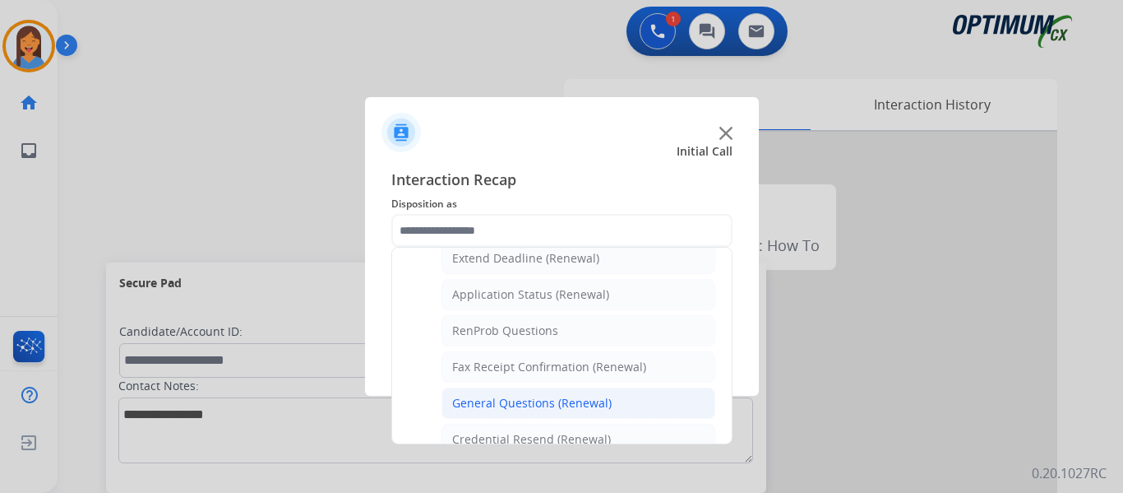
click at [544, 404] on div "General Questions (Renewal)" at bounding box center [532, 403] width 160 height 16
type input "**********"
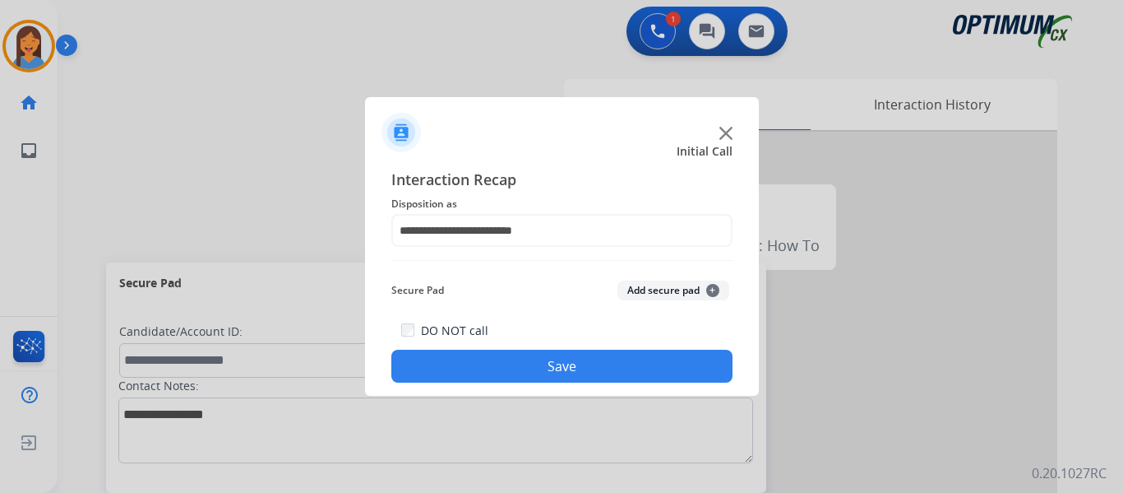
click at [549, 373] on button "Save" at bounding box center [561, 366] width 341 height 33
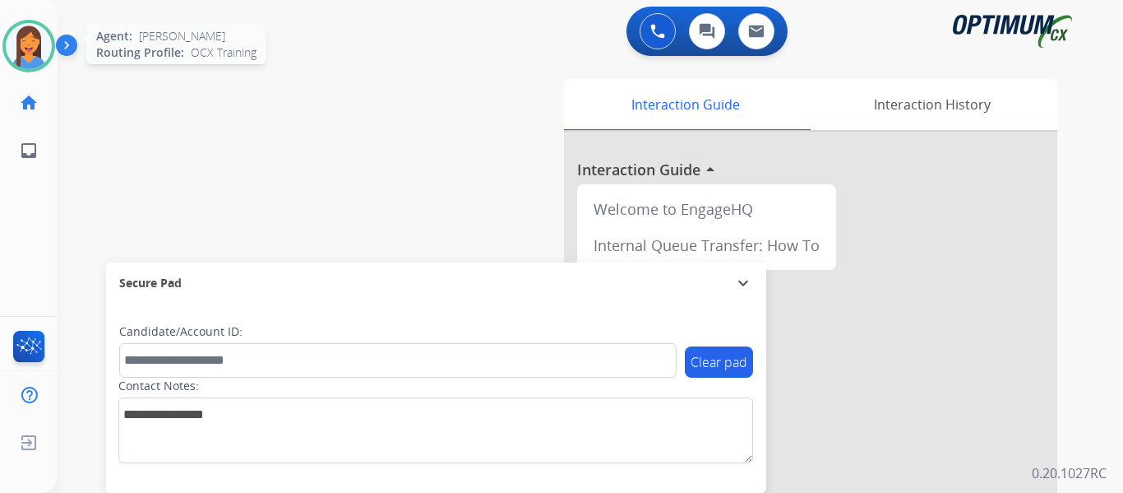
drag, startPoint x: 39, startPoint y: 55, endPoint x: 52, endPoint y: 63, distance: 15.5
click at [39, 55] on img at bounding box center [29, 46] width 46 height 46
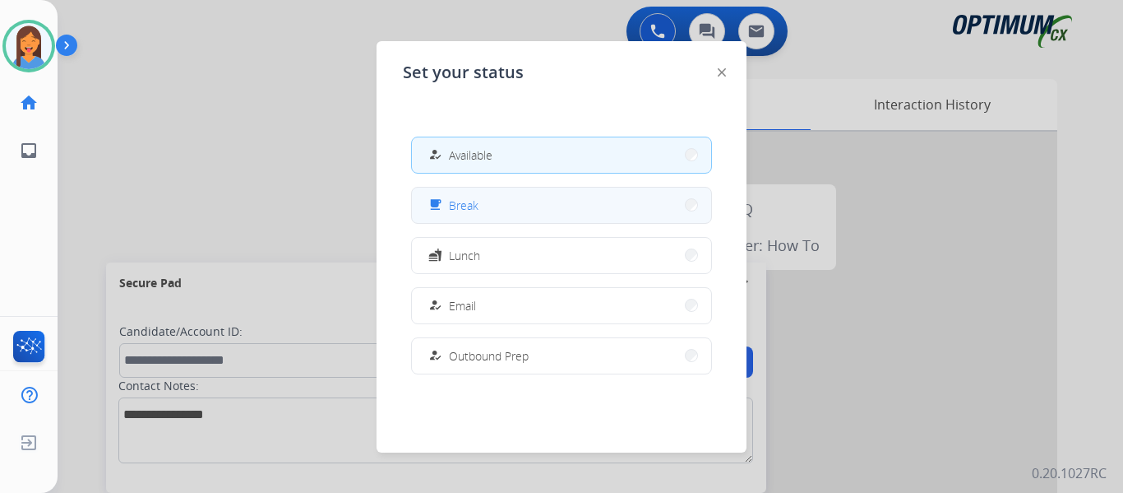
click at [525, 203] on button "free_breakfast Break" at bounding box center [561, 205] width 299 height 35
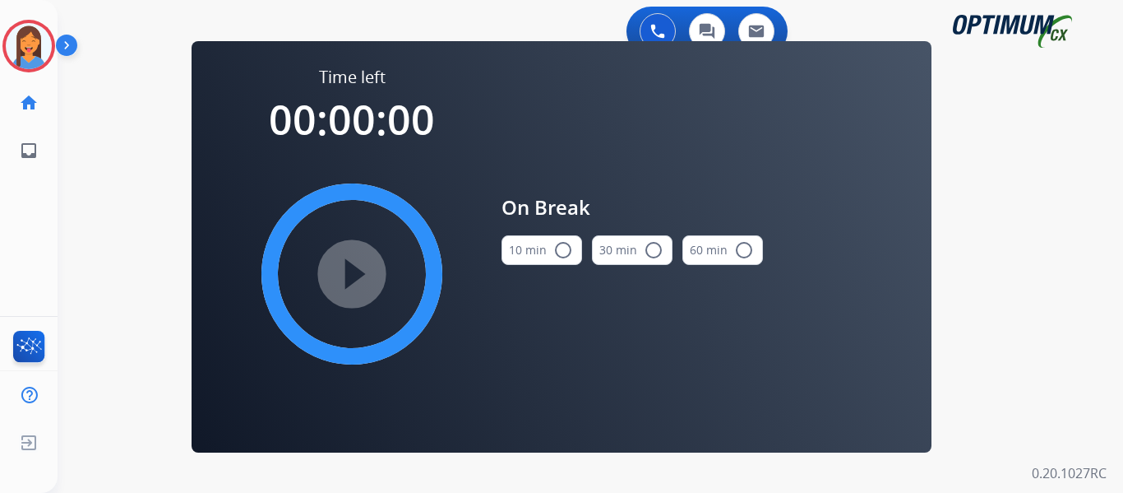
click at [539, 245] on button "10 min radio_button_unchecked" at bounding box center [542, 250] width 81 height 30
click at [342, 280] on mat-icon "play_circle_filled" at bounding box center [352, 274] width 20 height 20
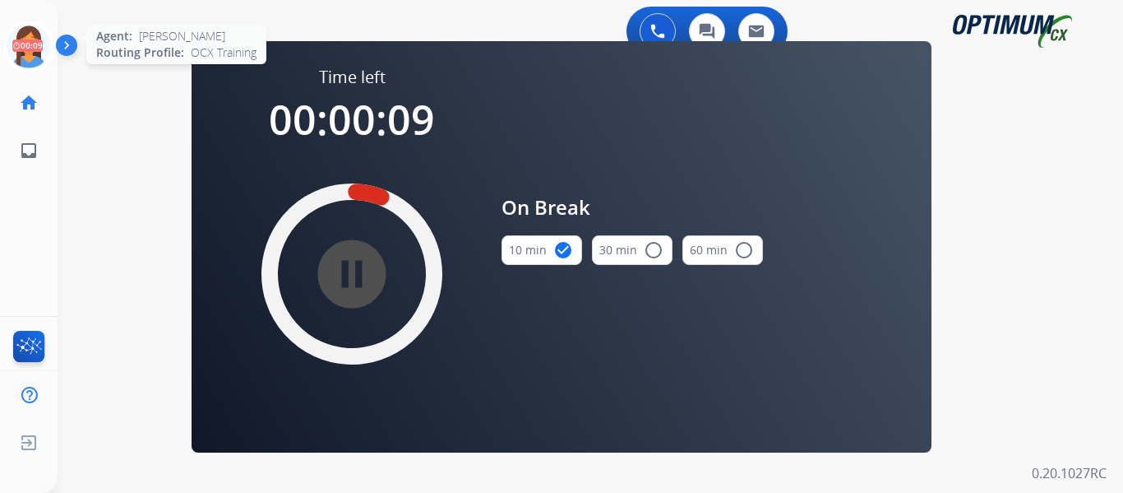
click at [25, 44] on icon at bounding box center [28, 46] width 53 height 53
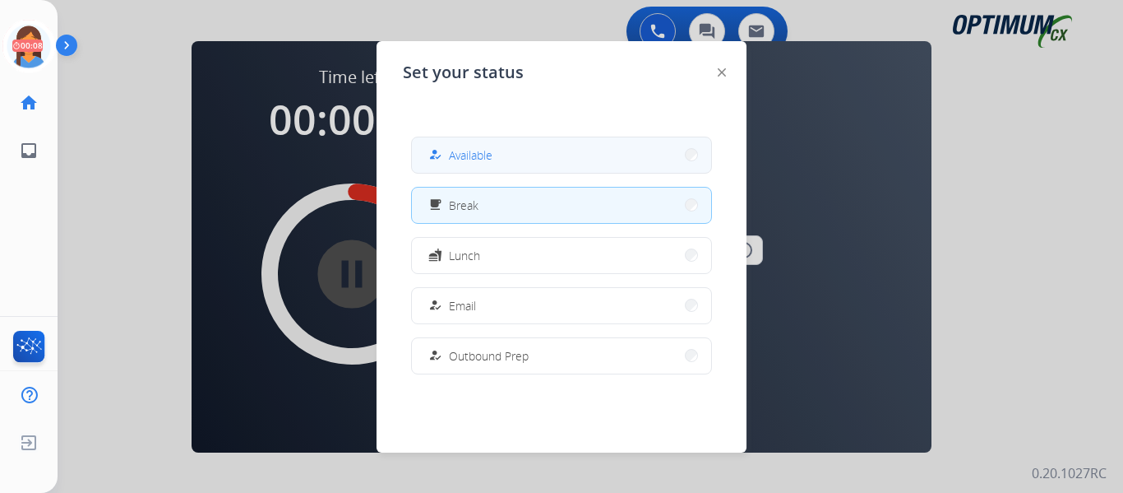
click at [460, 147] on span "Available" at bounding box center [471, 154] width 44 height 17
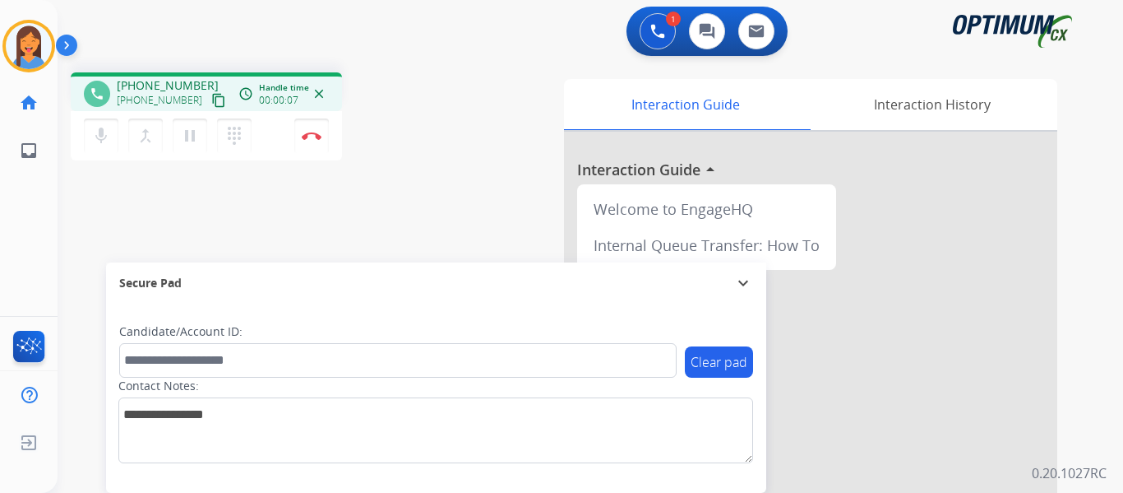
click at [211, 103] on mat-icon "content_copy" at bounding box center [218, 100] width 15 height 15
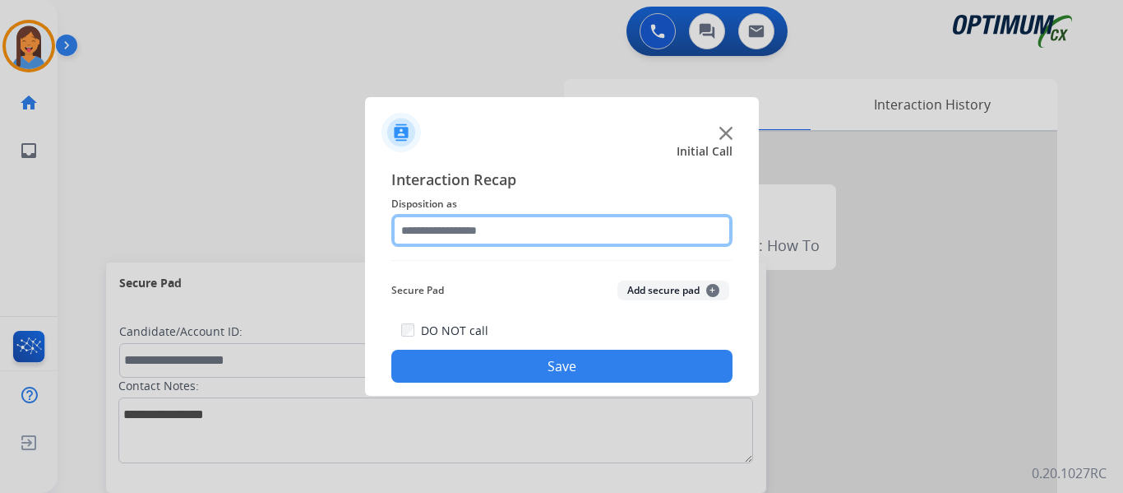
click at [505, 228] on input "text" at bounding box center [561, 230] width 341 height 33
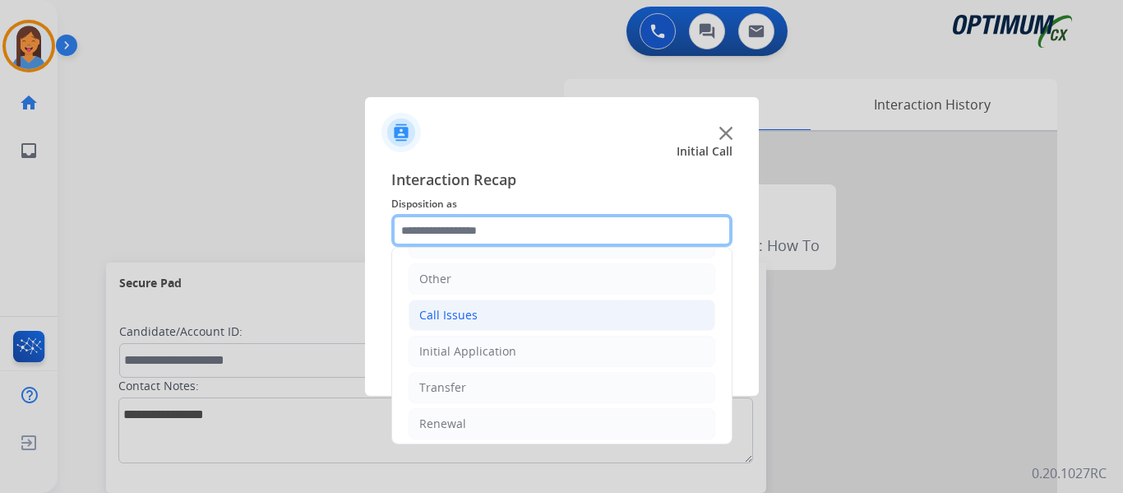
scroll to position [112, 0]
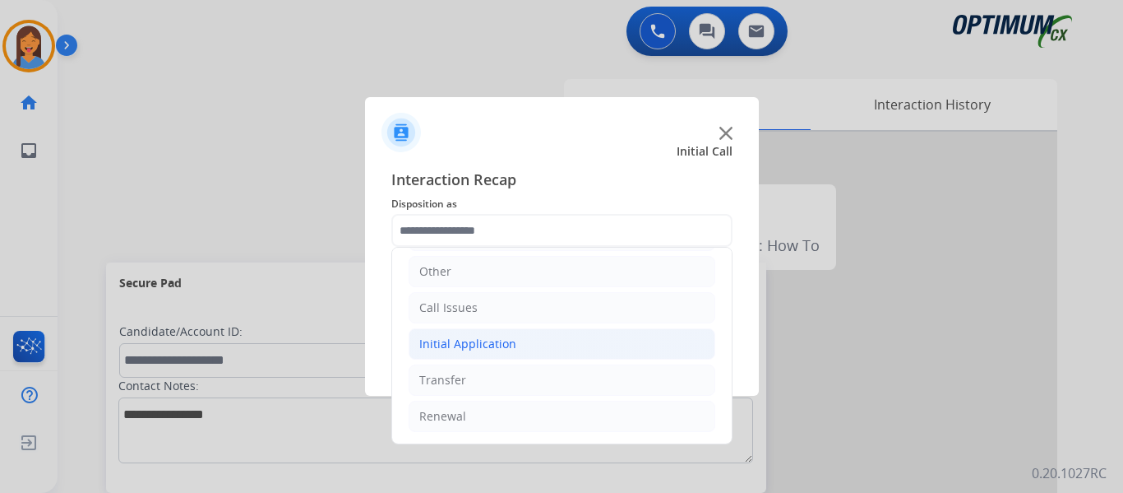
click at [502, 346] on div "Initial Application" at bounding box center [467, 344] width 97 height 16
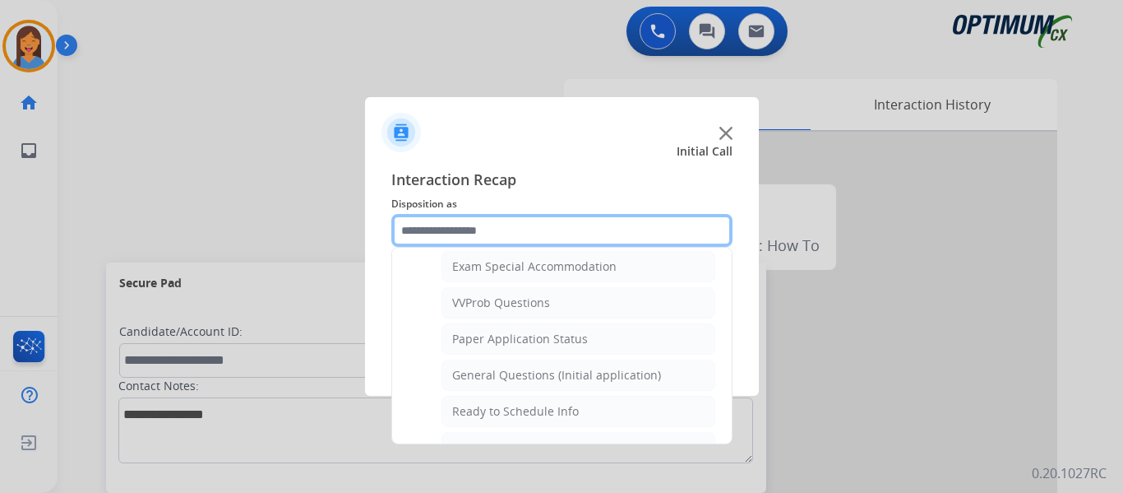
scroll to position [997, 0]
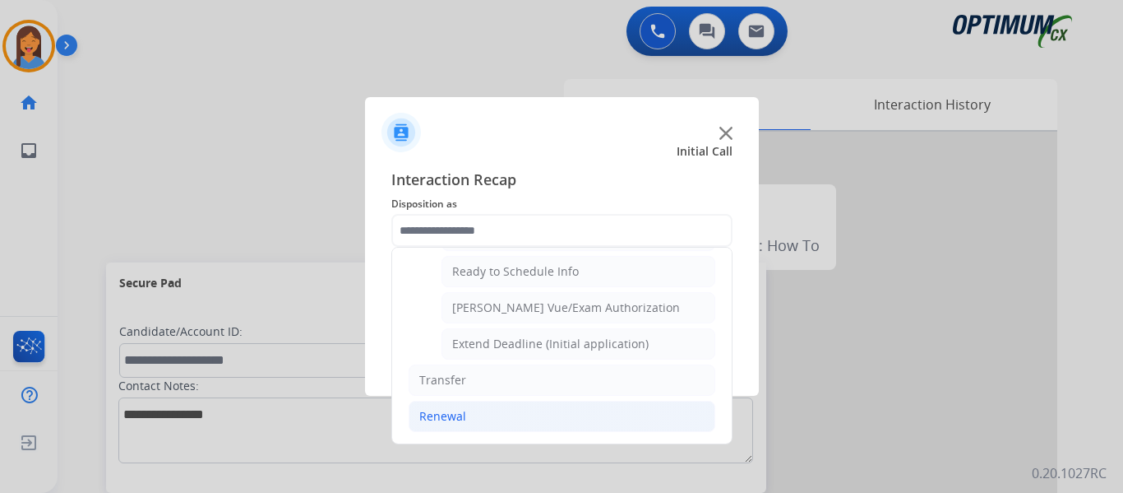
click at [439, 417] on div "Renewal" at bounding box center [442, 416] width 47 height 16
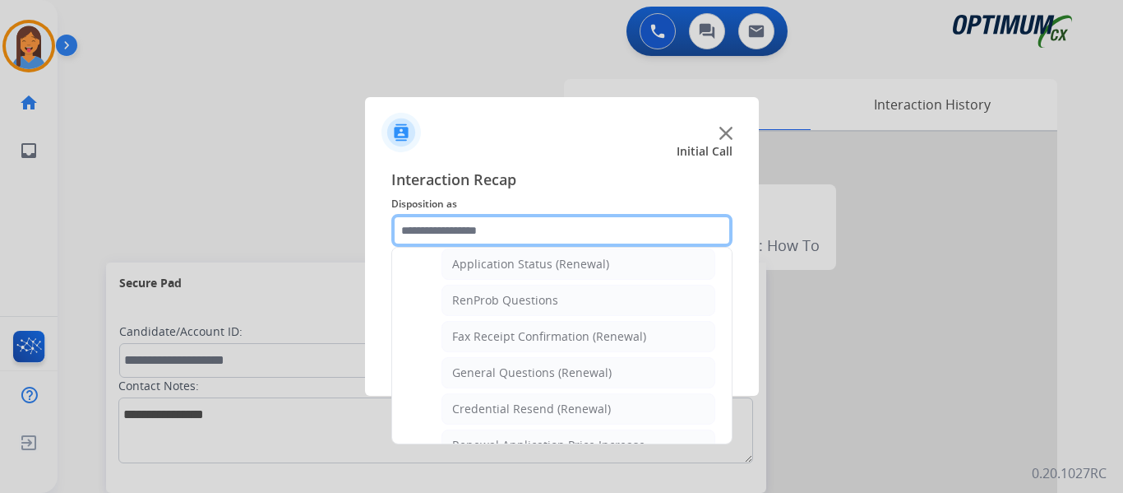
scroll to position [388, 0]
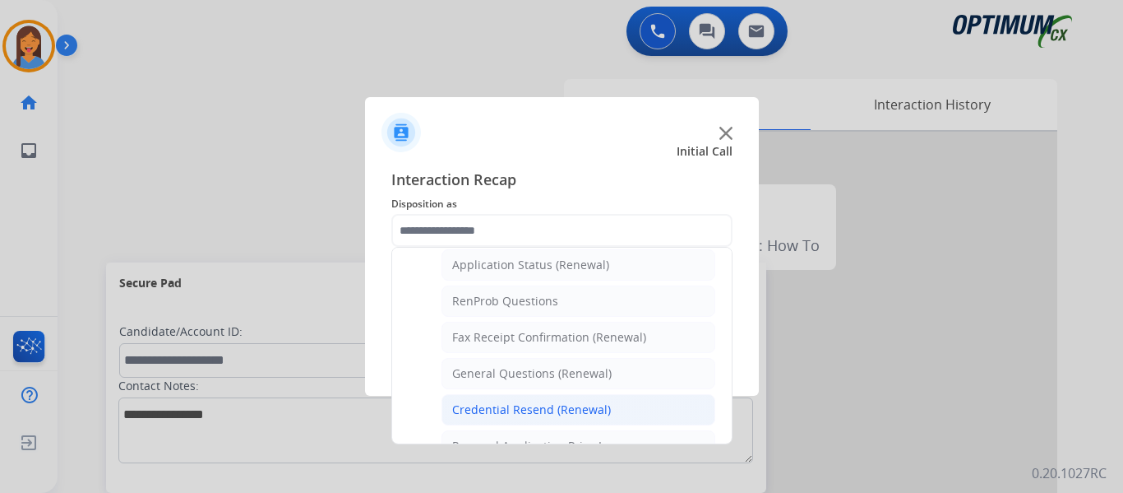
click at [488, 412] on div "Credential Resend (Renewal)" at bounding box center [531, 409] width 159 height 16
type input "**********"
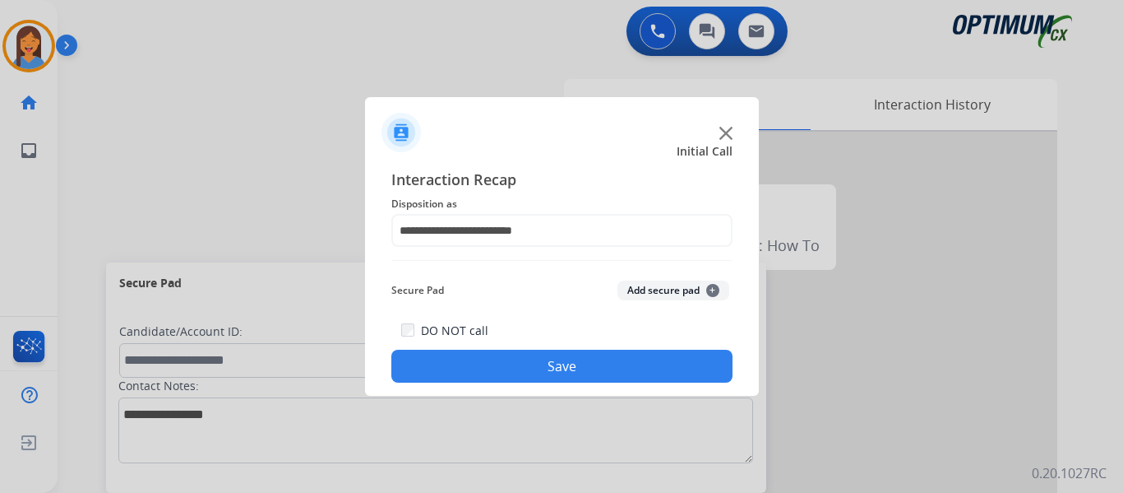
click at [488, 369] on button "Save" at bounding box center [561, 366] width 341 height 33
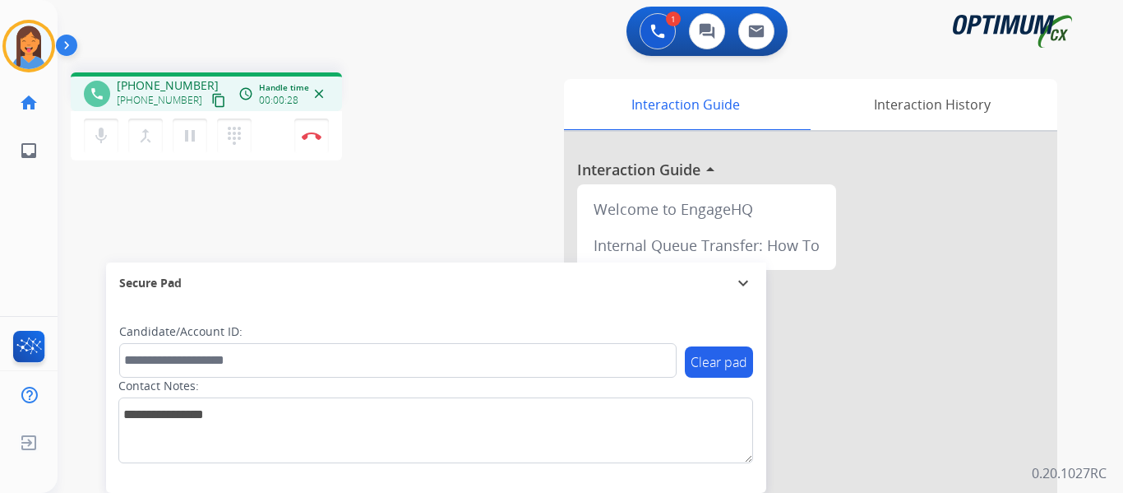
click at [211, 104] on mat-icon "content_copy" at bounding box center [218, 100] width 15 height 15
click at [306, 137] on img at bounding box center [312, 136] width 20 height 8
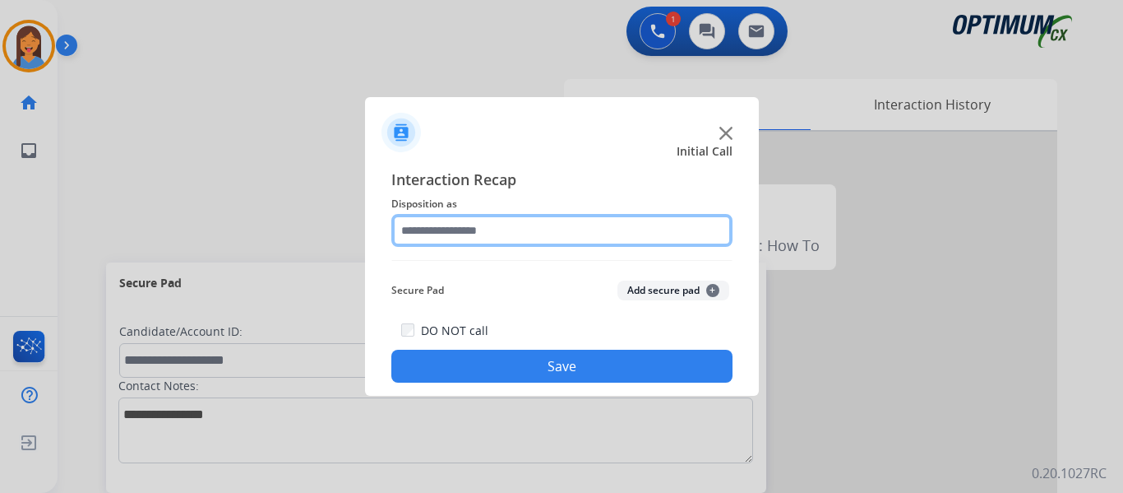
click at [475, 218] on input "text" at bounding box center [561, 230] width 341 height 33
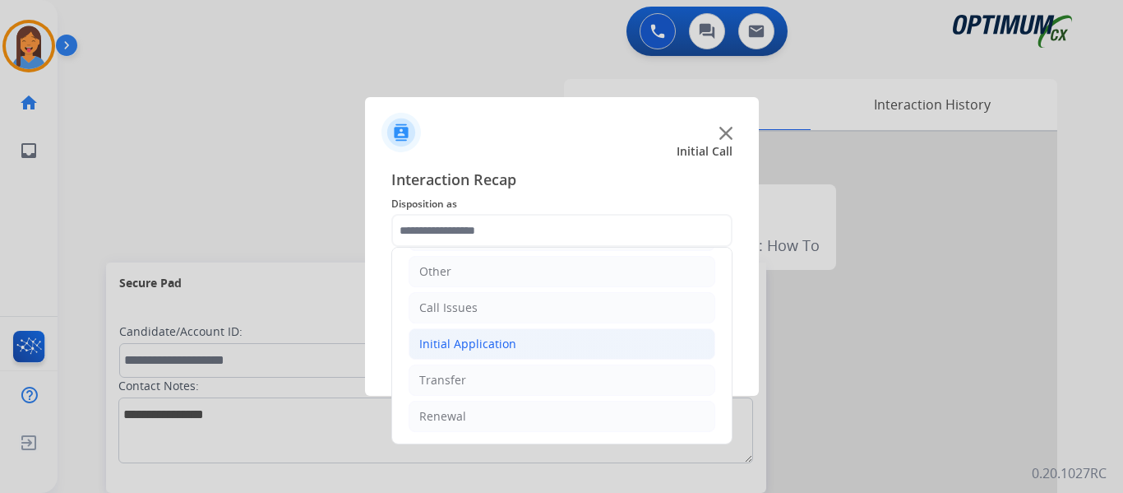
click at [456, 350] on div "Initial Application" at bounding box center [467, 344] width 97 height 16
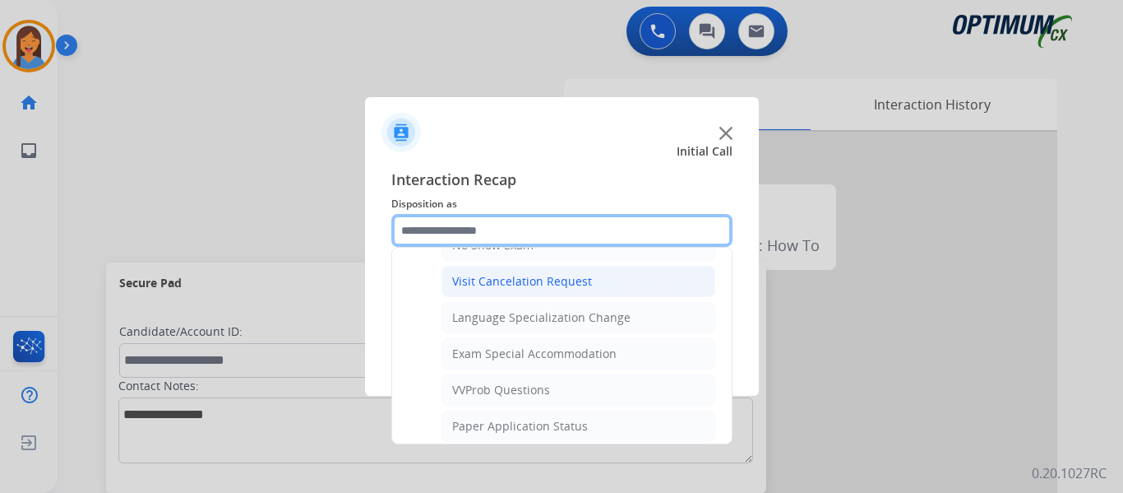
scroll to position [934, 0]
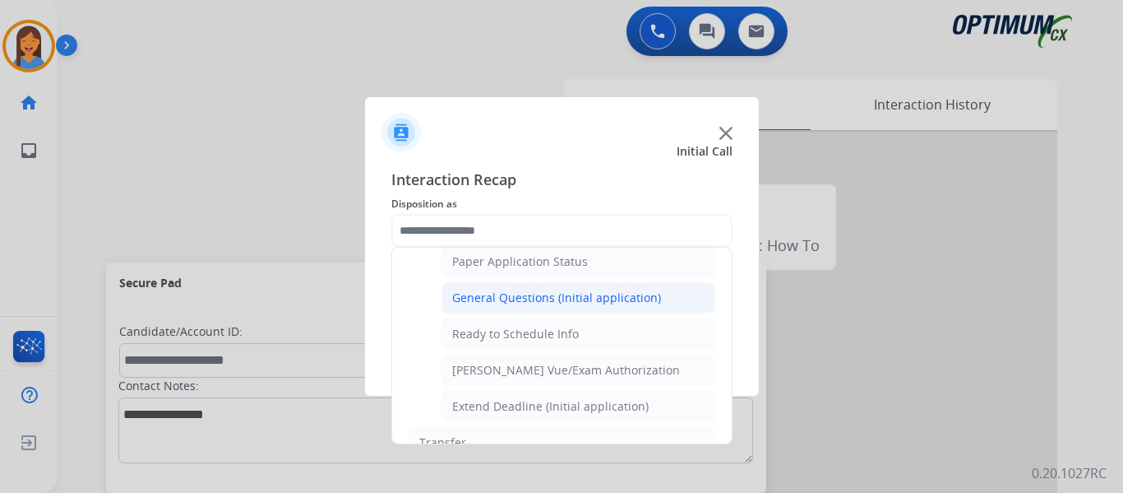
click at [542, 291] on div "General Questions (Initial application)" at bounding box center [556, 297] width 209 height 16
type input "**********"
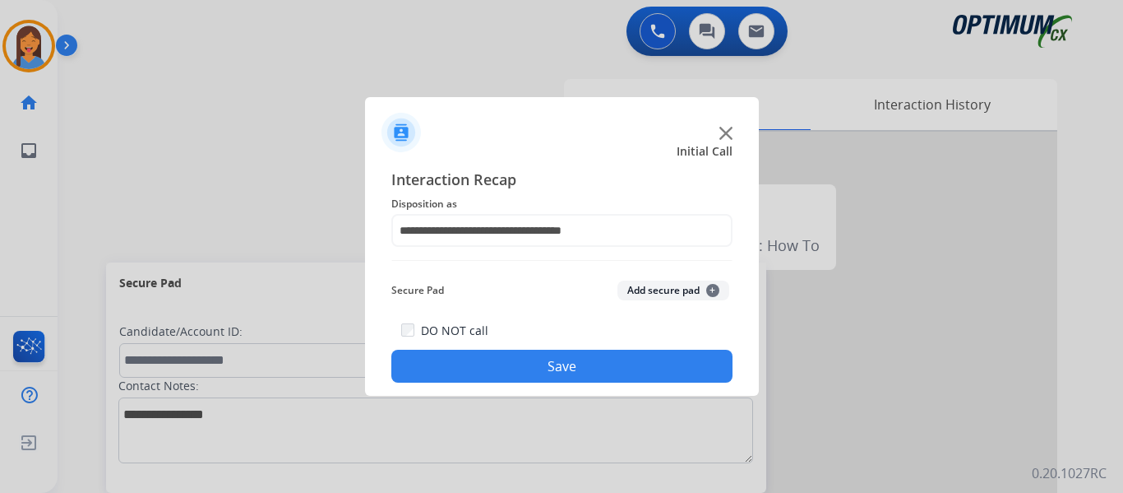
click at [592, 379] on button "Save" at bounding box center [561, 366] width 341 height 33
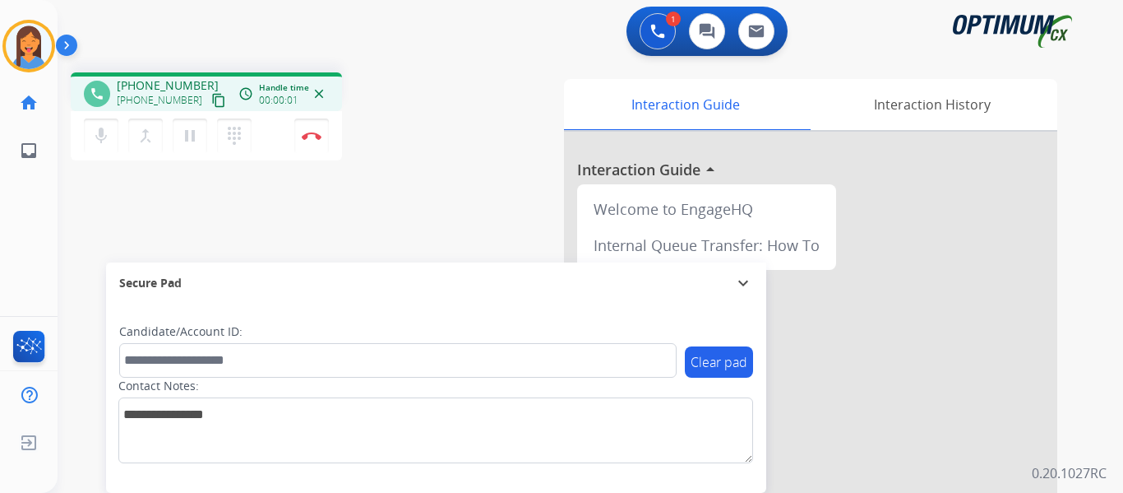
click at [211, 101] on mat-icon "content_copy" at bounding box center [218, 100] width 15 height 15
click at [311, 132] on img at bounding box center [312, 136] width 20 height 8
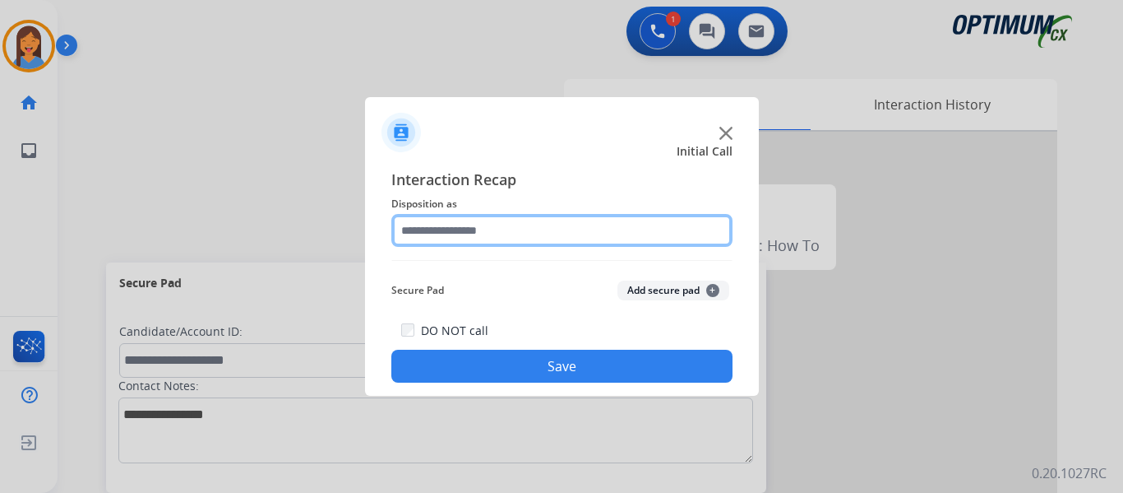
click at [483, 239] on input "text" at bounding box center [561, 230] width 341 height 33
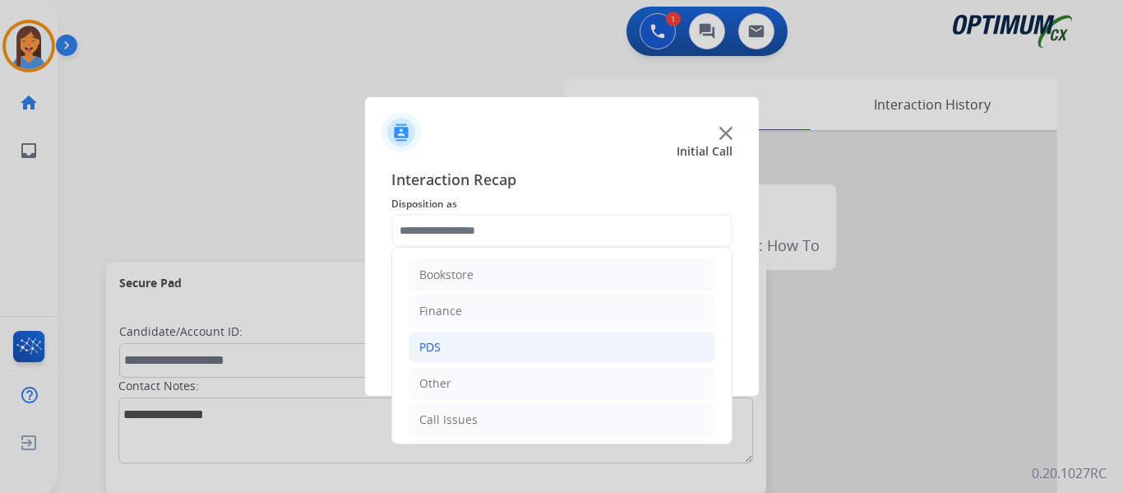
click at [461, 346] on li "PDS" at bounding box center [562, 346] width 307 height 31
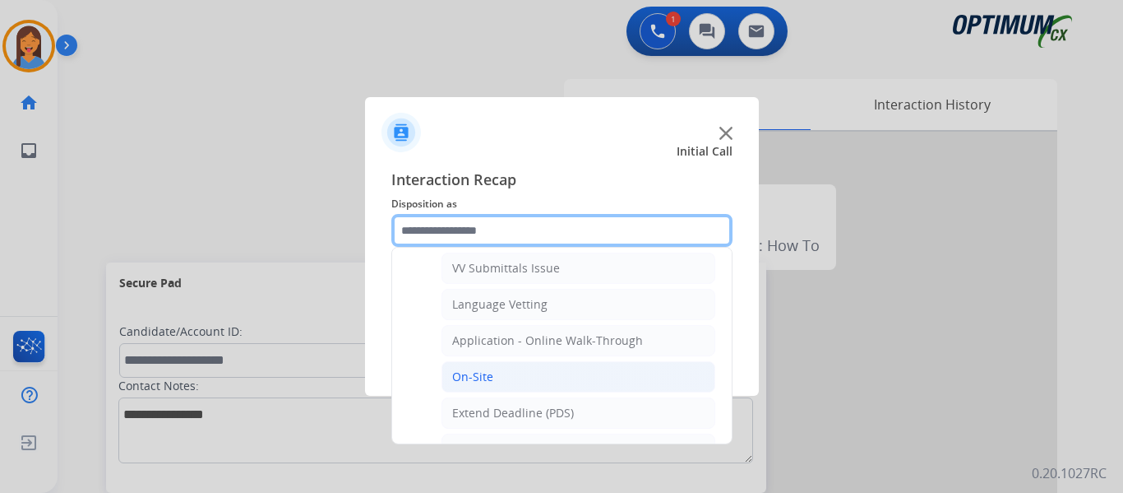
scroll to position [411, 0]
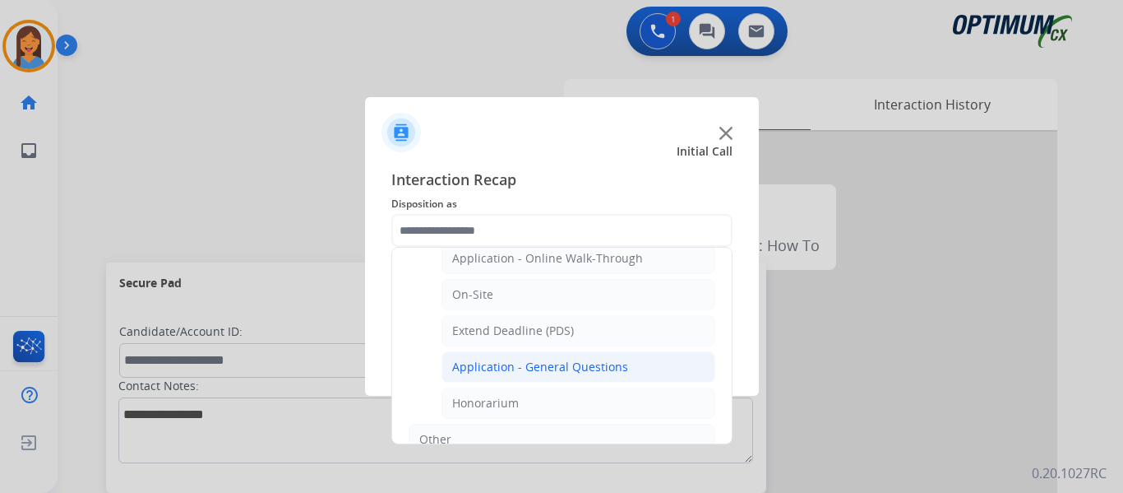
click at [538, 368] on div "Application - General Questions" at bounding box center [540, 367] width 176 height 16
type input "**********"
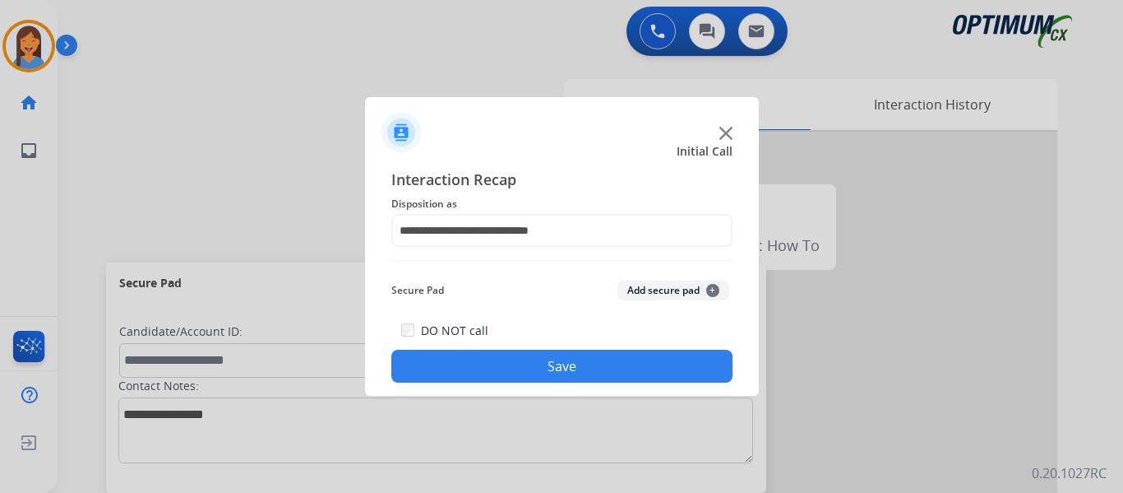
click at [560, 361] on button "Save" at bounding box center [561, 366] width 341 height 33
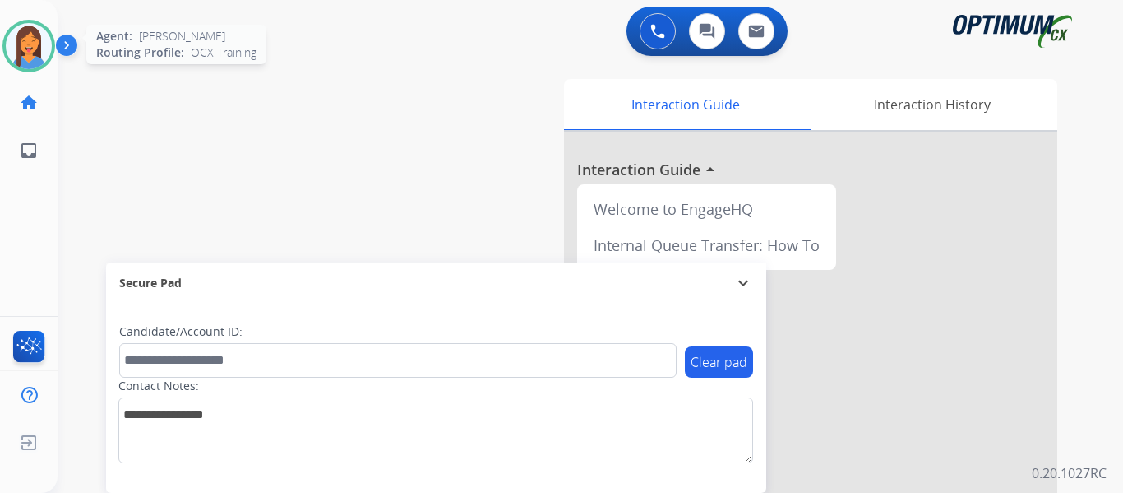
click at [12, 32] on img at bounding box center [29, 46] width 46 height 46
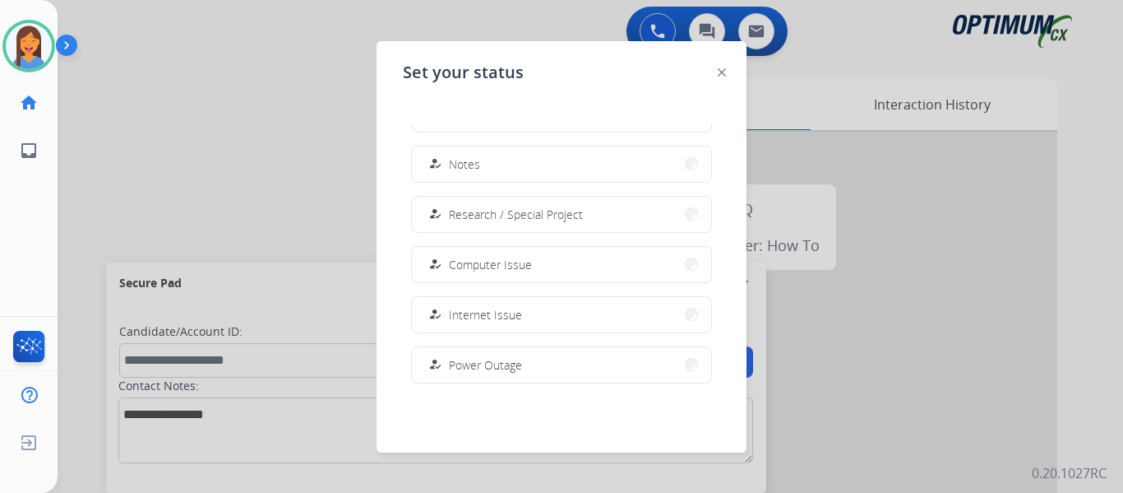
scroll to position [410, 0]
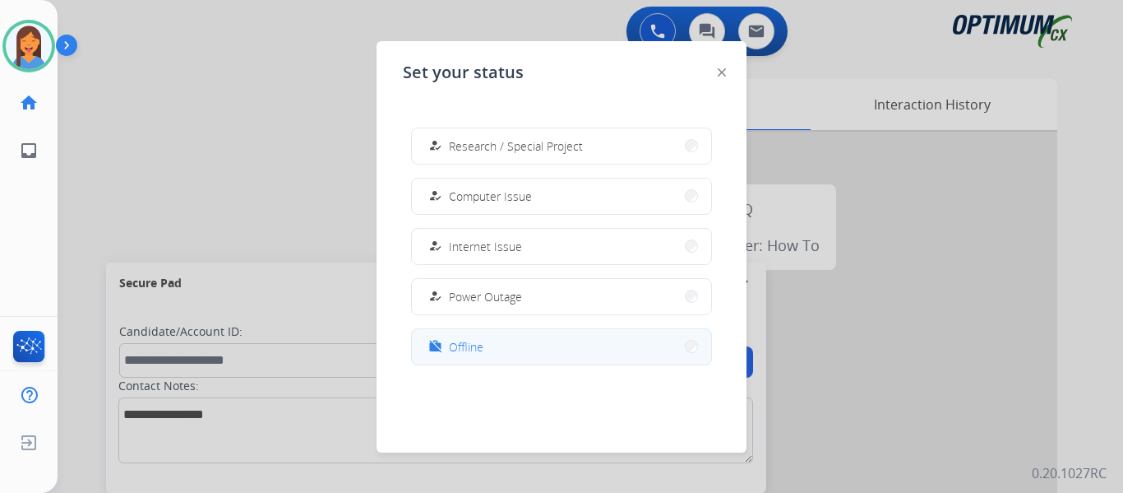
click at [477, 347] on span "Offline" at bounding box center [466, 346] width 35 height 17
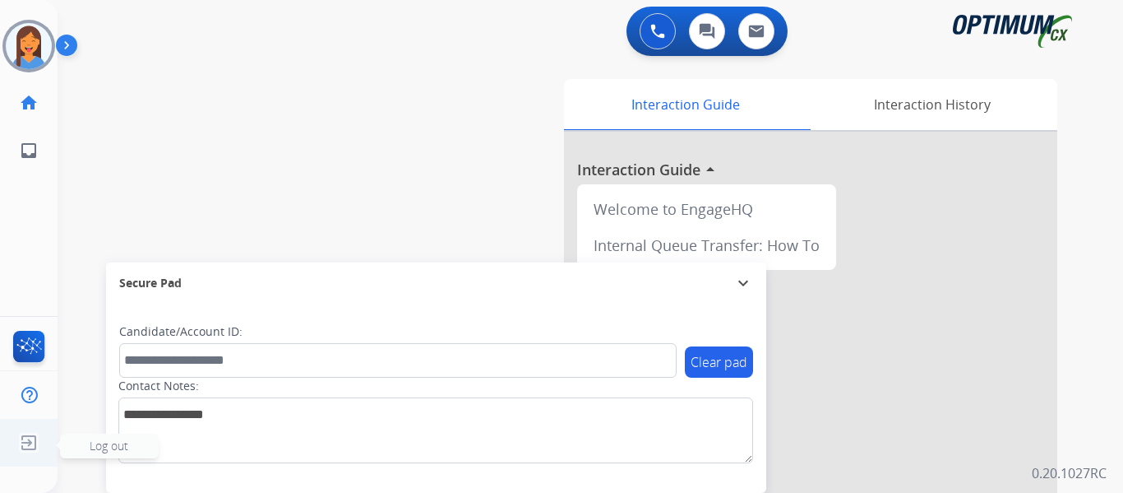
click at [25, 445] on img at bounding box center [29, 442] width 30 height 31
